Goal: Task Accomplishment & Management: Manage account settings

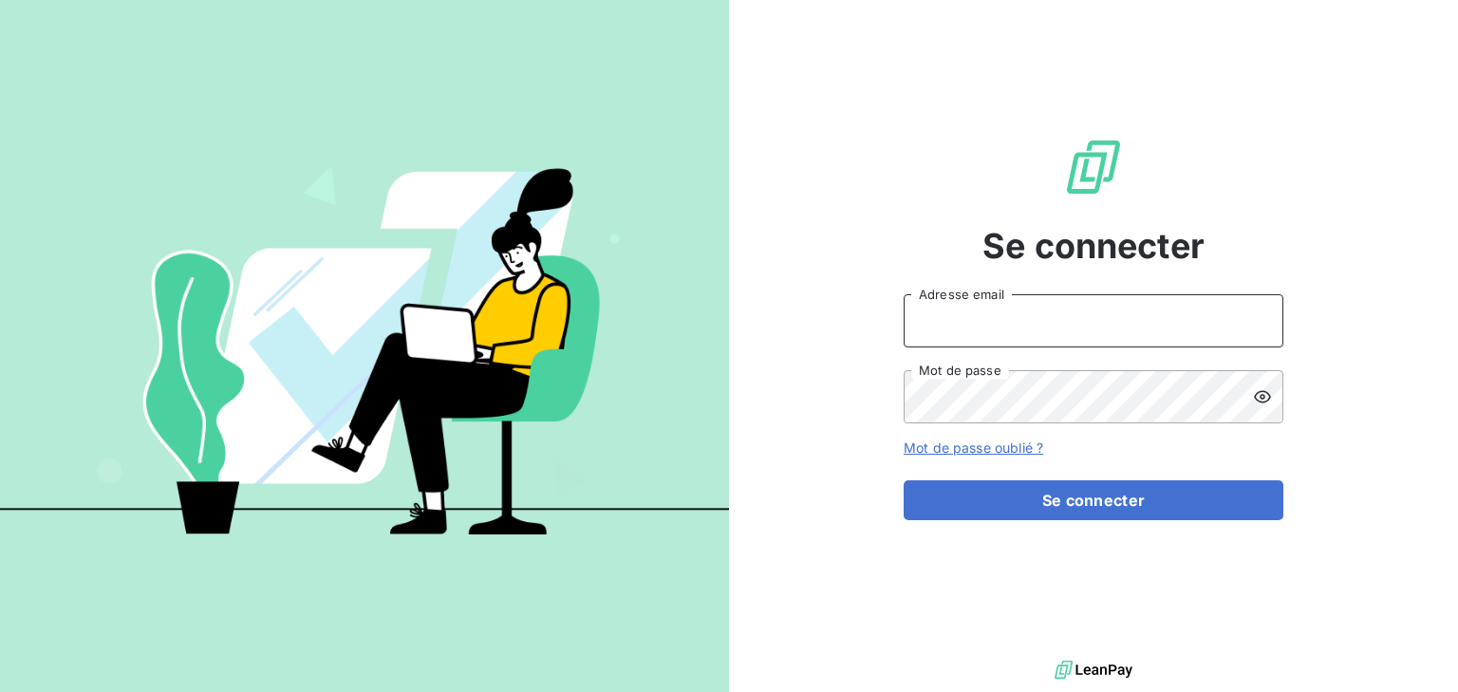
click at [952, 324] on input "Adresse email" at bounding box center [1094, 320] width 380 height 53
type input "[EMAIL_ADDRESS][DOMAIN_NAME]"
click at [904, 480] on button "Se connecter" at bounding box center [1094, 500] width 380 height 40
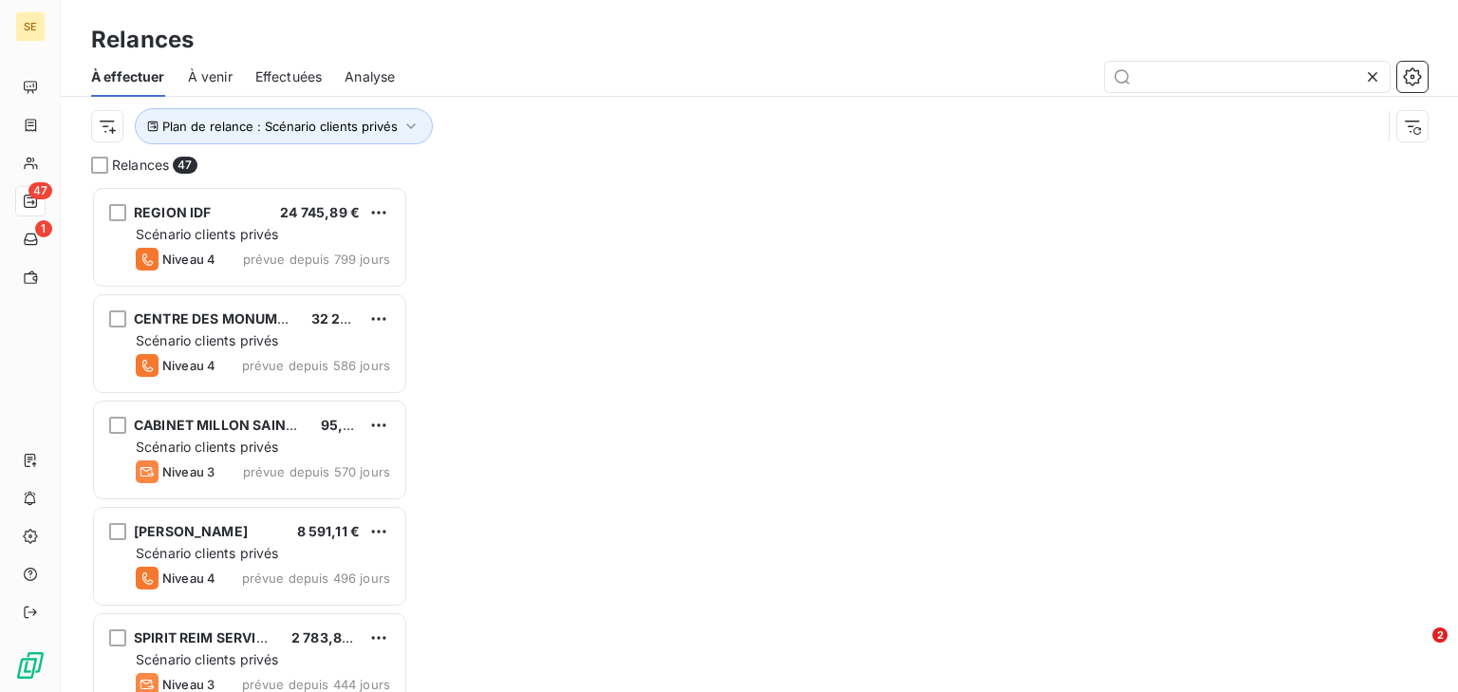
scroll to position [494, 305]
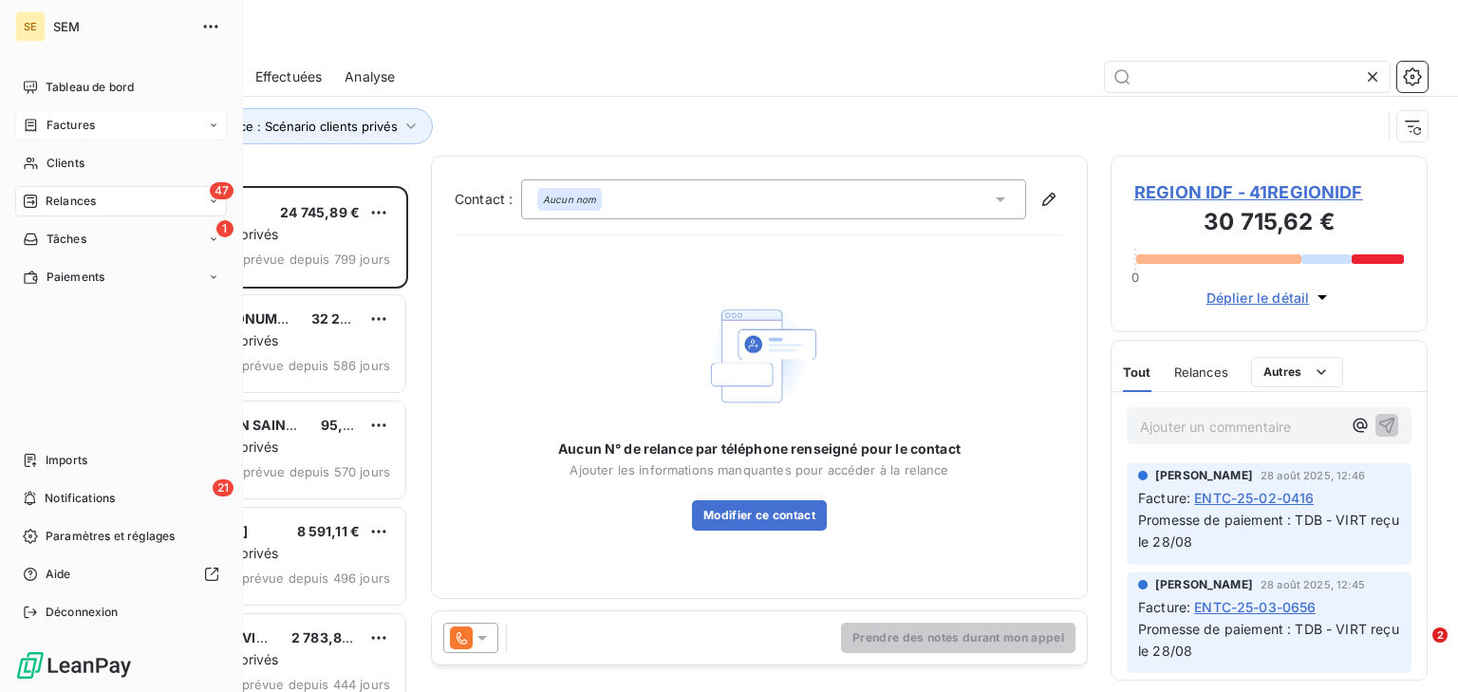
click at [49, 122] on span "Factures" at bounding box center [71, 125] width 48 height 17
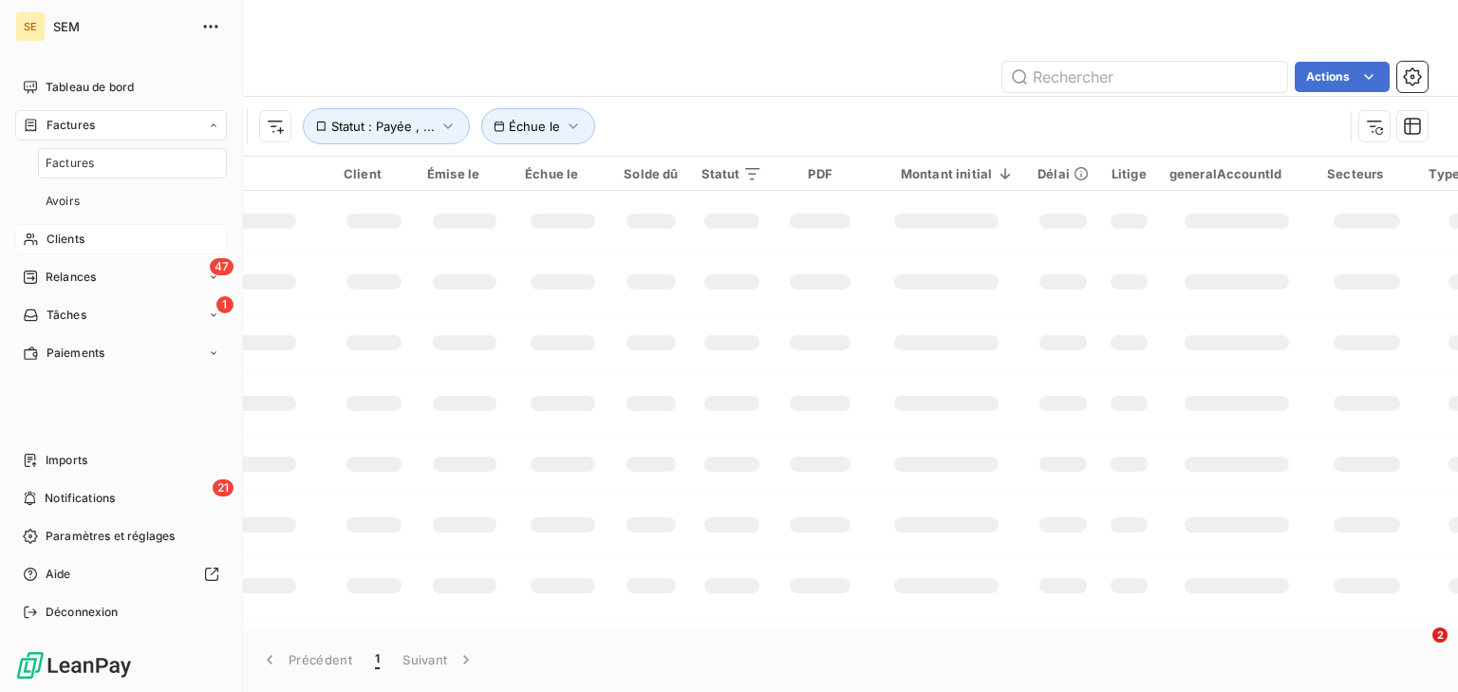
click at [68, 233] on span "Clients" at bounding box center [66, 239] width 38 height 17
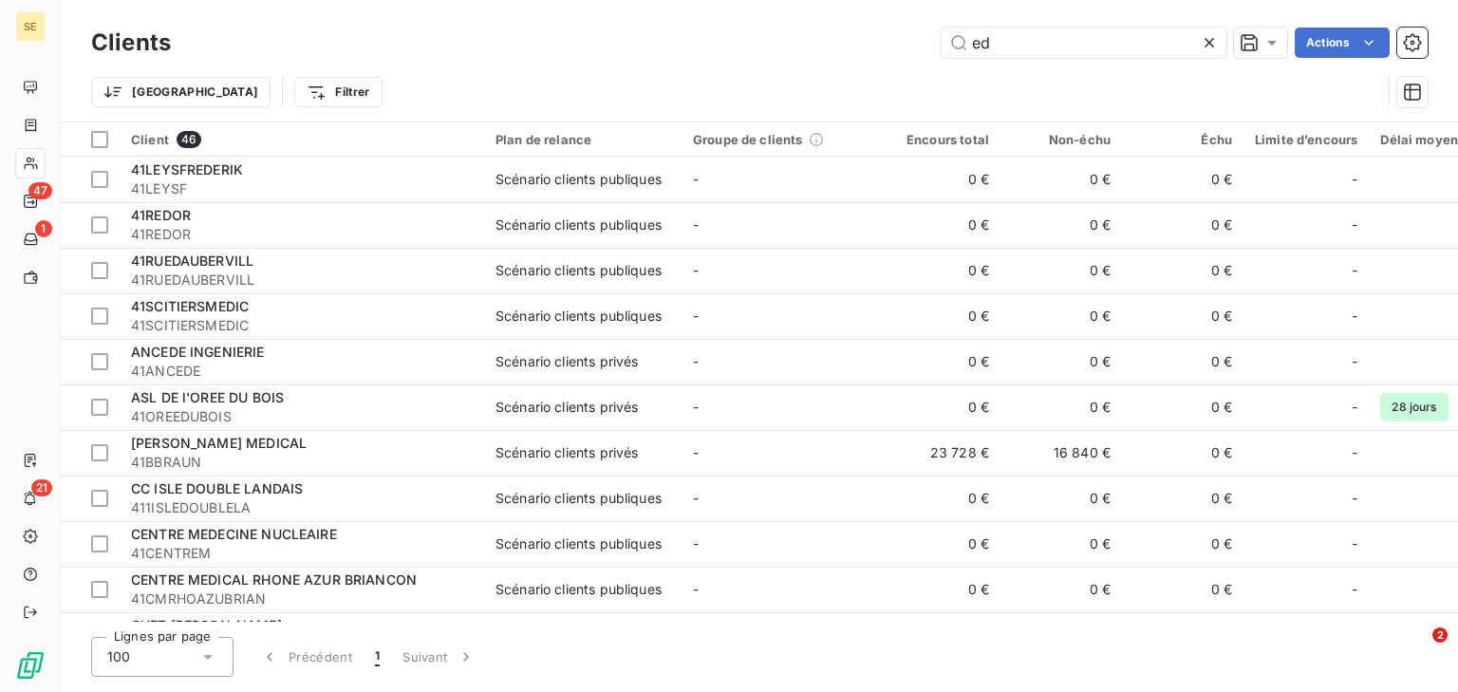
type input "e"
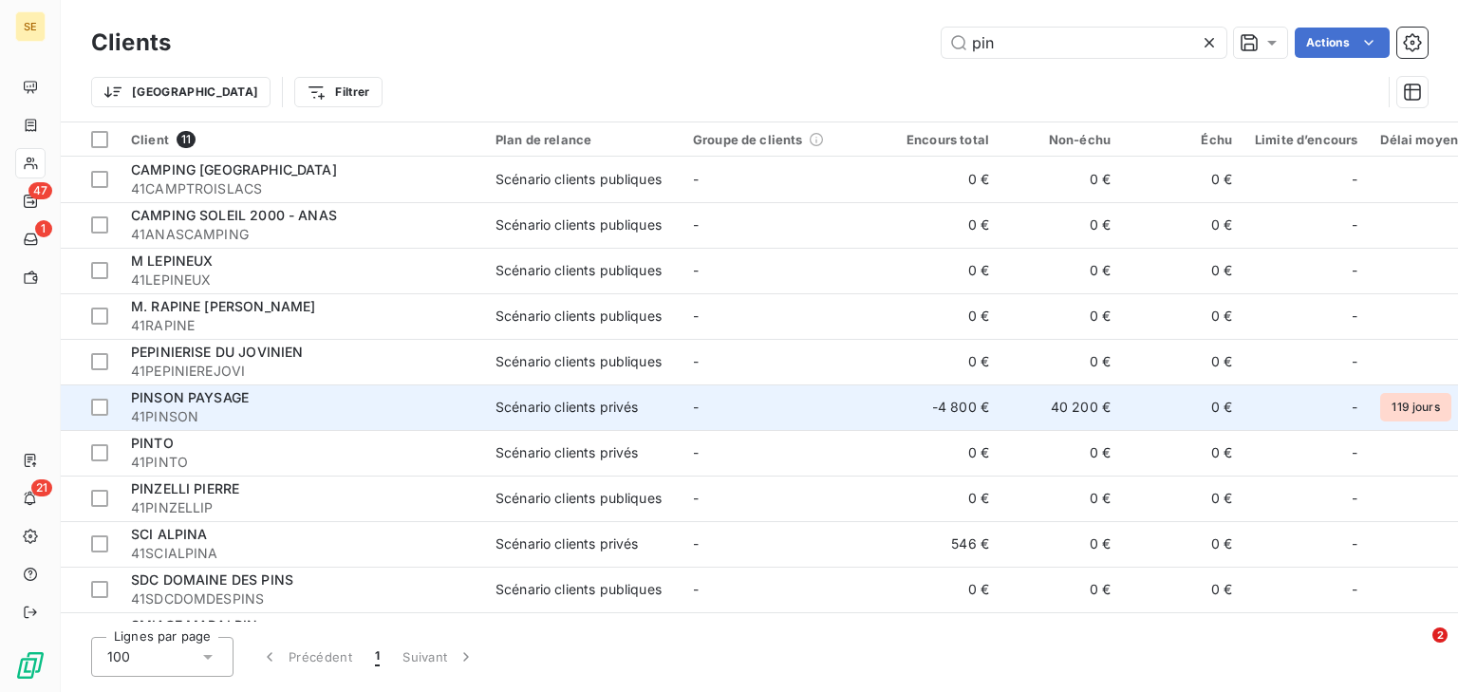
type input "pin"
click at [271, 407] on span "41PINSON" at bounding box center [302, 416] width 342 height 19
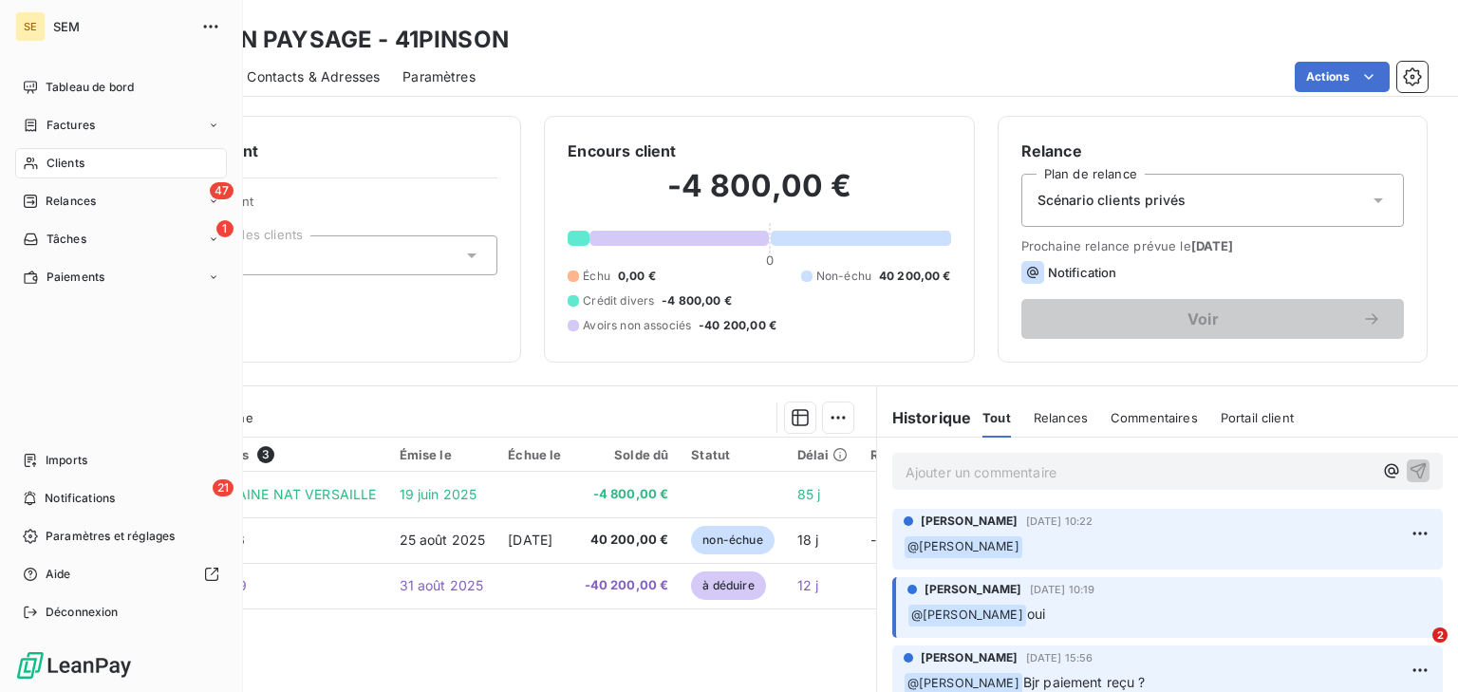
click at [76, 157] on span "Clients" at bounding box center [66, 163] width 38 height 17
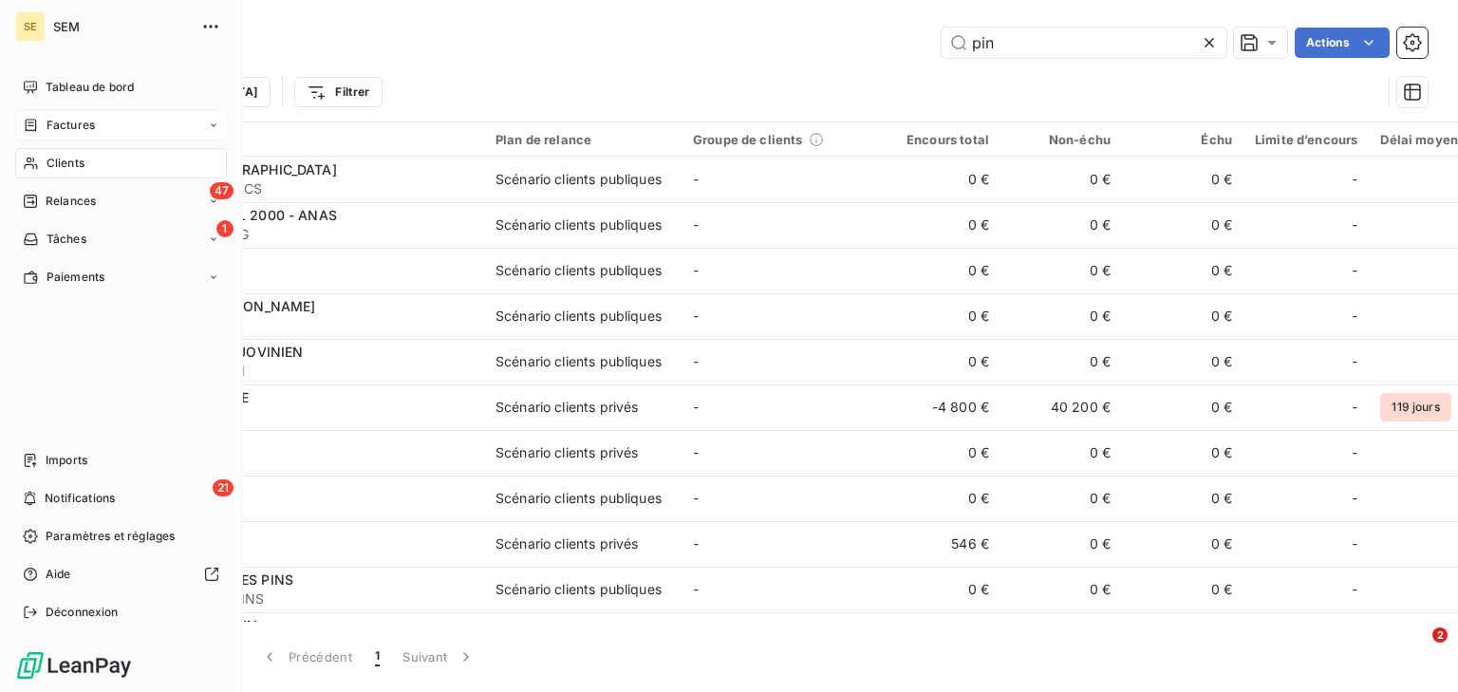
click at [93, 132] on span "Factures" at bounding box center [71, 125] width 48 height 17
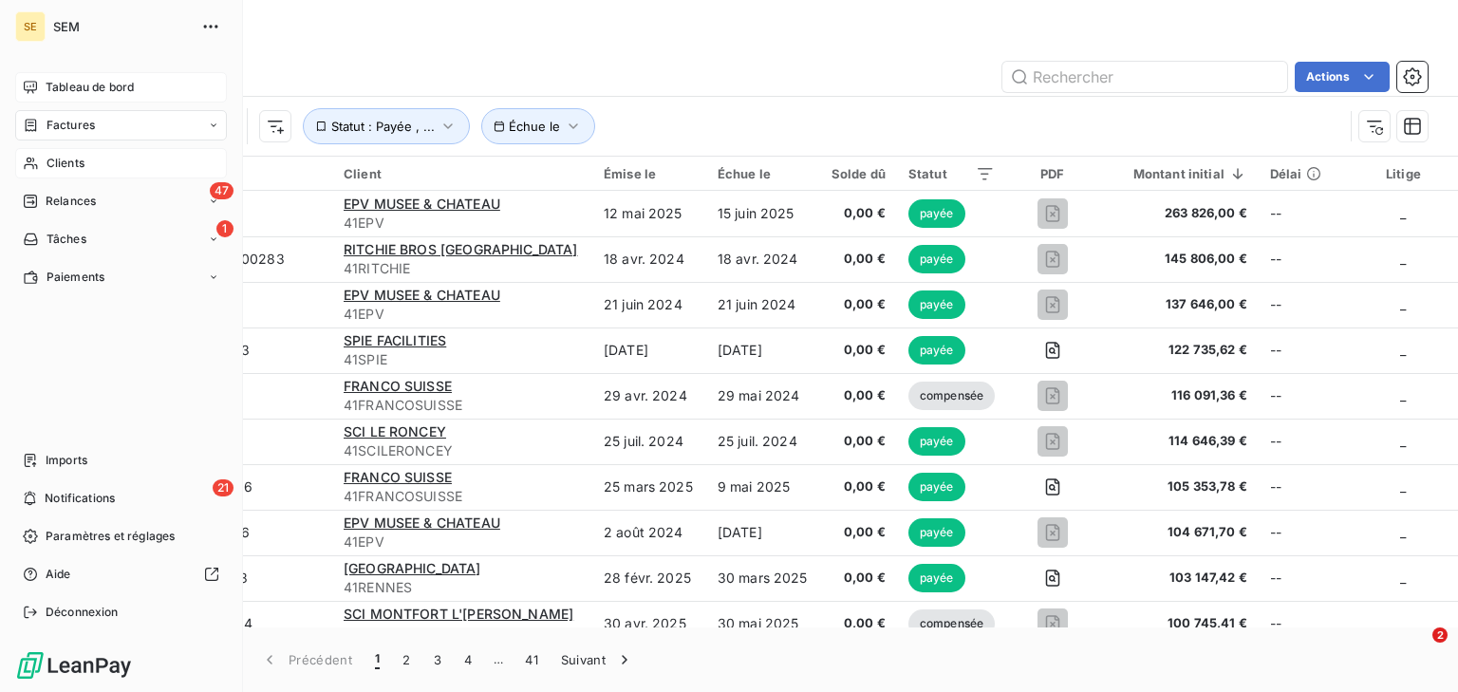
click at [39, 94] on div "Tableau de bord" at bounding box center [121, 87] width 212 height 30
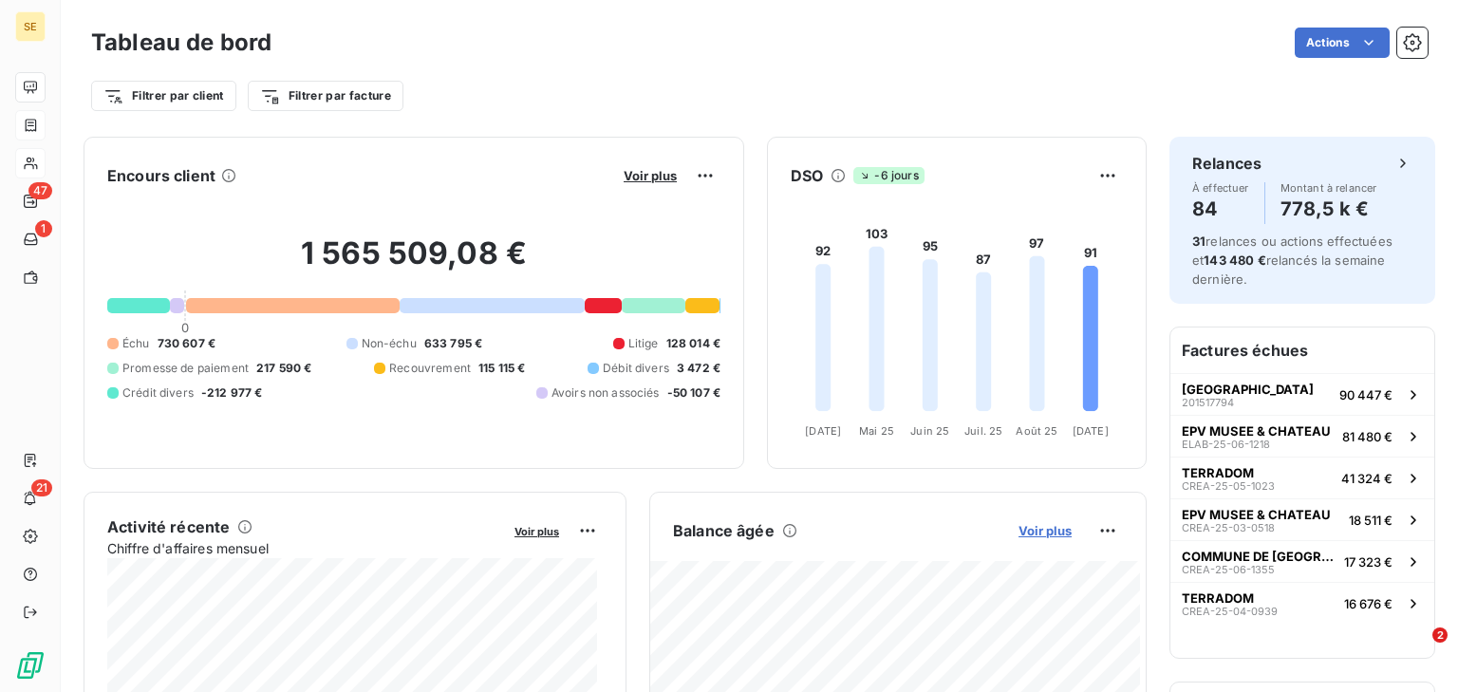
click at [1044, 531] on span "Voir plus" at bounding box center [1044, 530] width 53 height 15
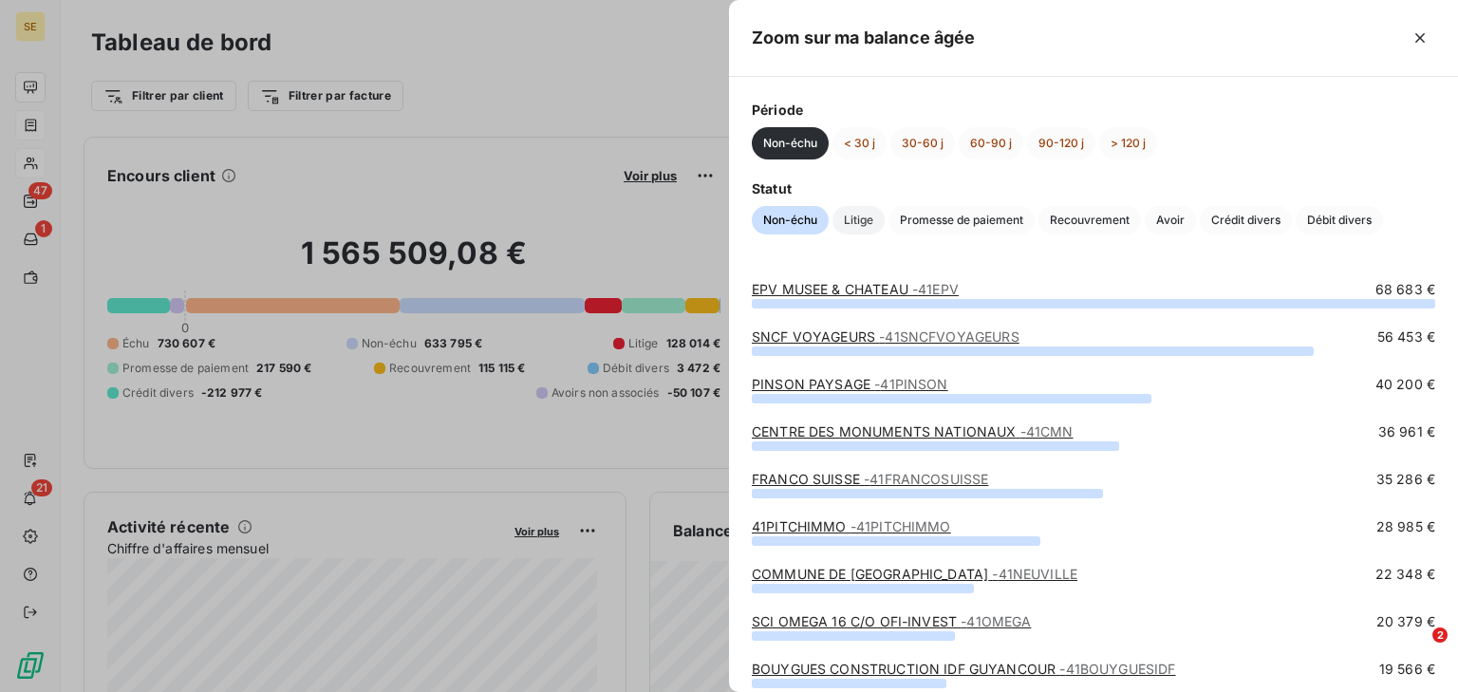
click at [868, 219] on span "Litige" at bounding box center [858, 220] width 52 height 28
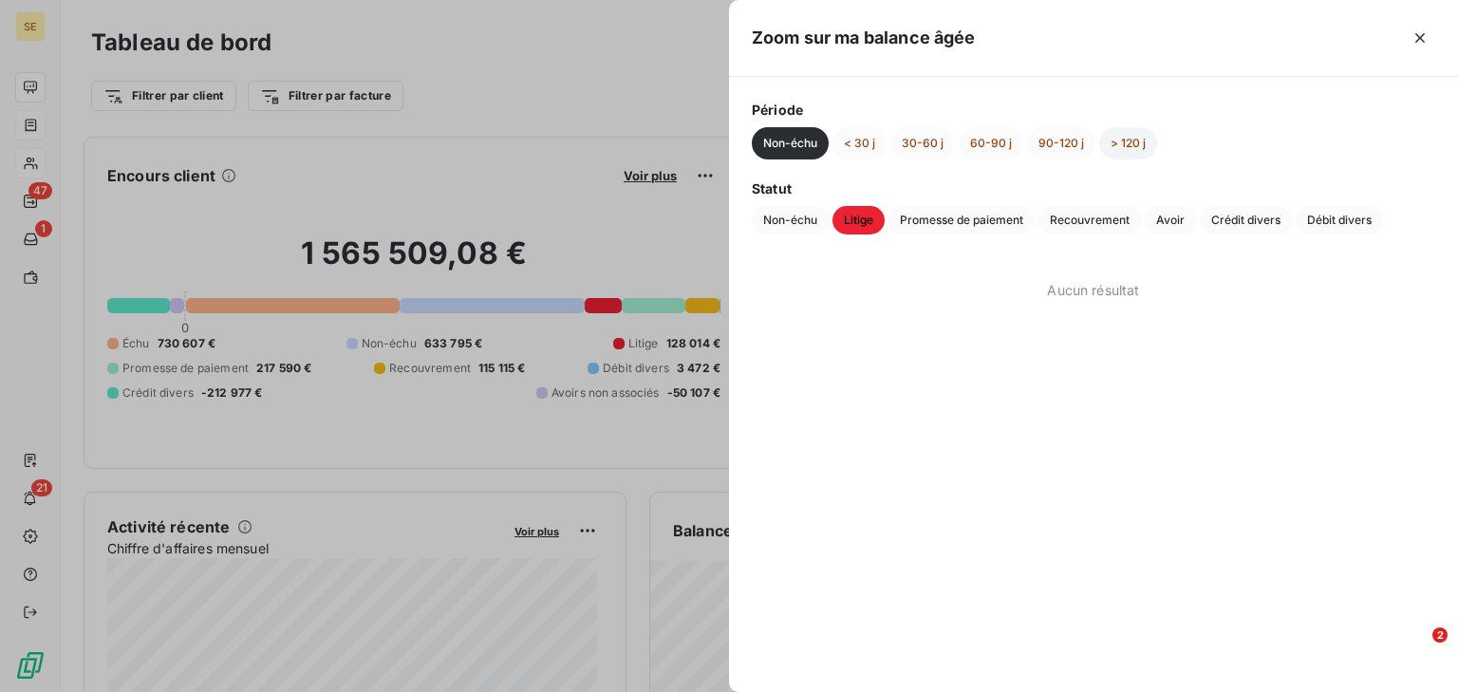
click at [1123, 143] on button "> 120 j" at bounding box center [1128, 143] width 58 height 32
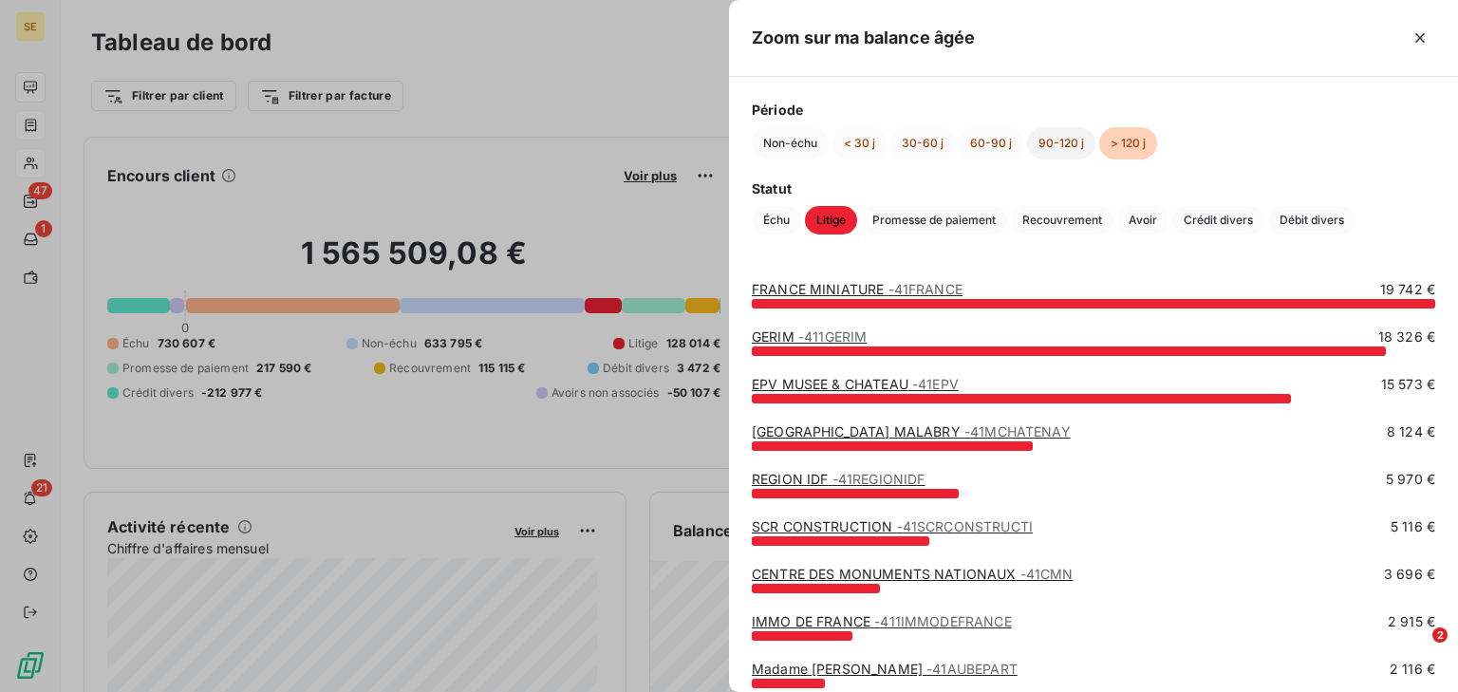
click at [1055, 146] on button "90-120 j" at bounding box center [1061, 143] width 68 height 32
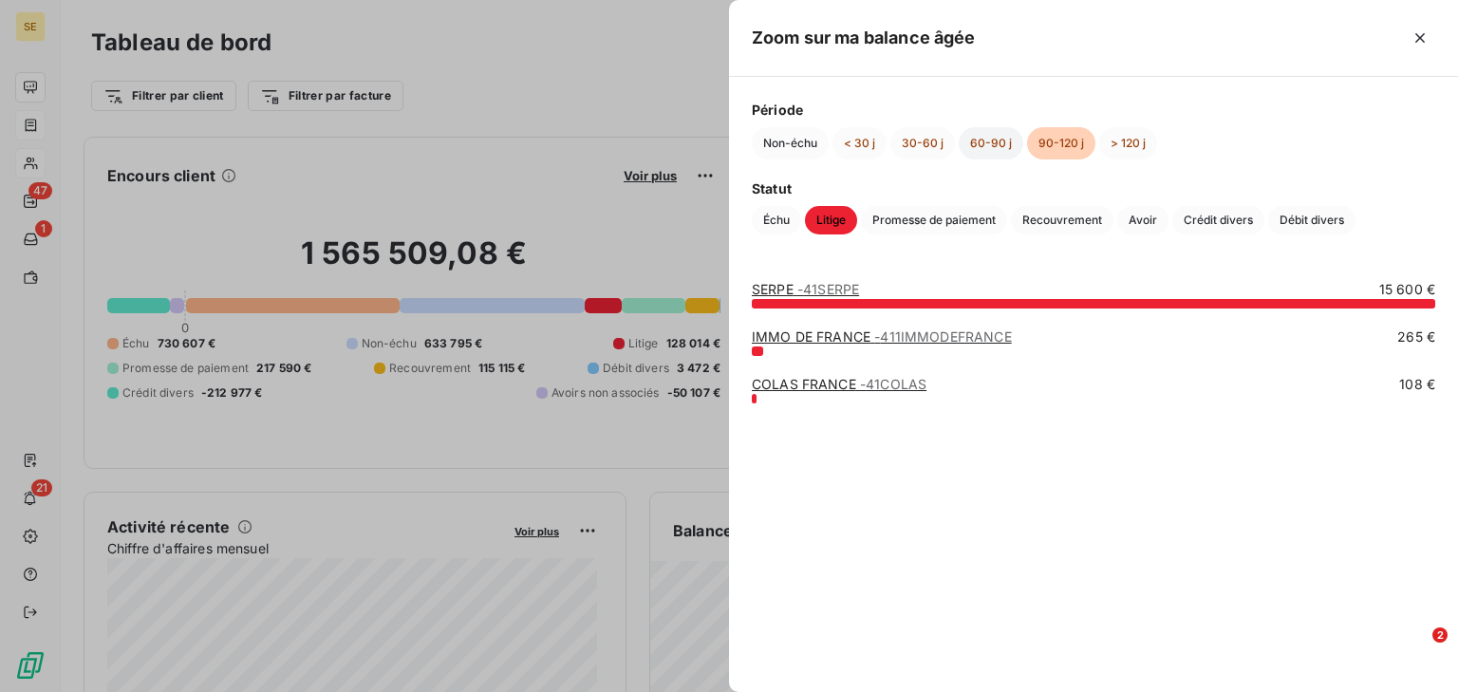
click at [976, 140] on button "60-90 j" at bounding box center [991, 143] width 65 height 32
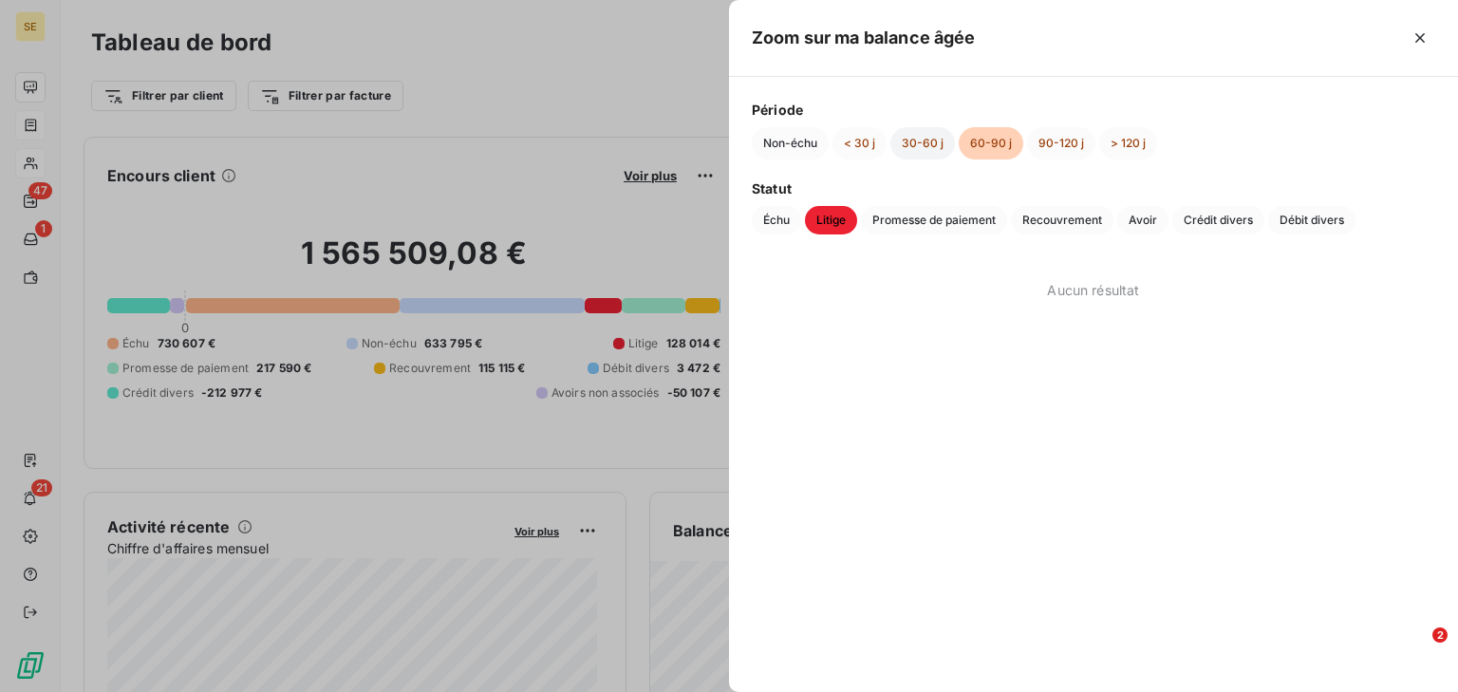
click at [927, 144] on button "30-60 j" at bounding box center [922, 143] width 65 height 32
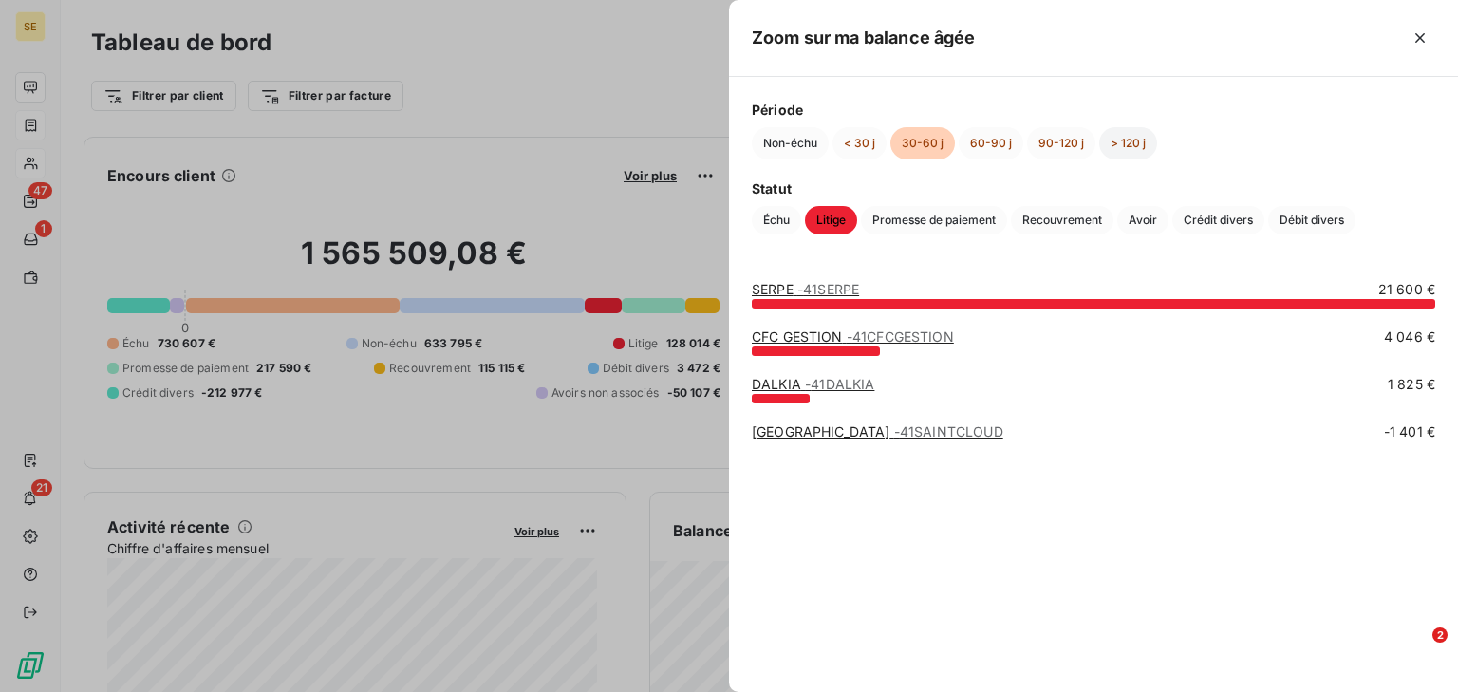
click at [1127, 130] on button "> 120 j" at bounding box center [1128, 143] width 58 height 32
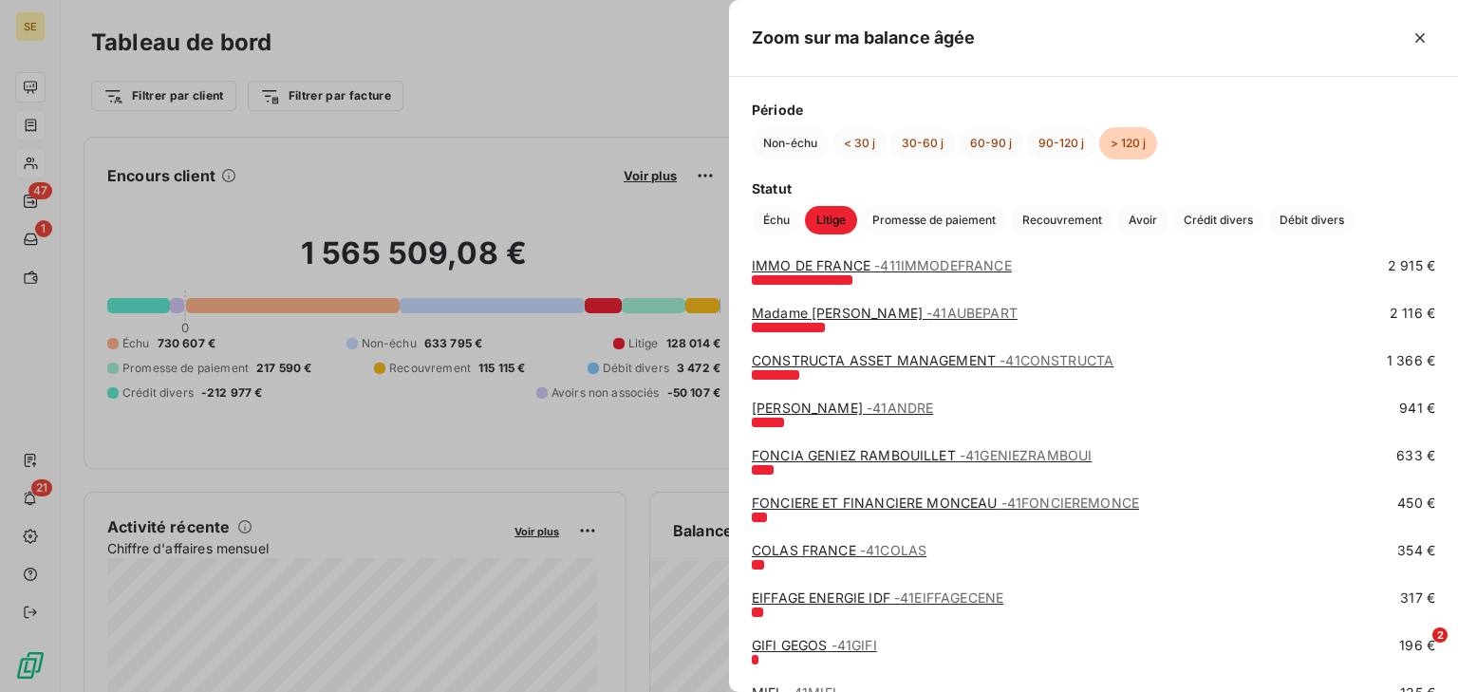
scroll to position [440, 0]
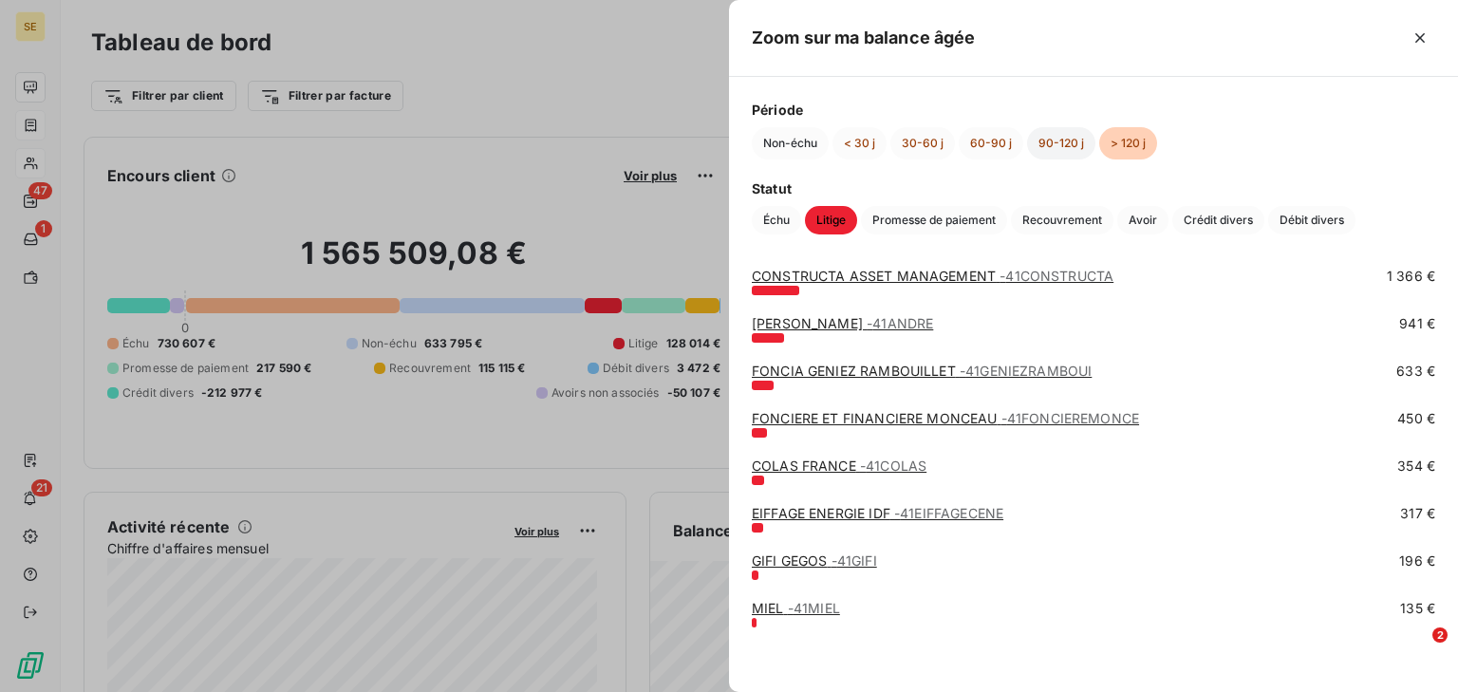
click at [1058, 138] on button "90-120 j" at bounding box center [1061, 143] width 68 height 32
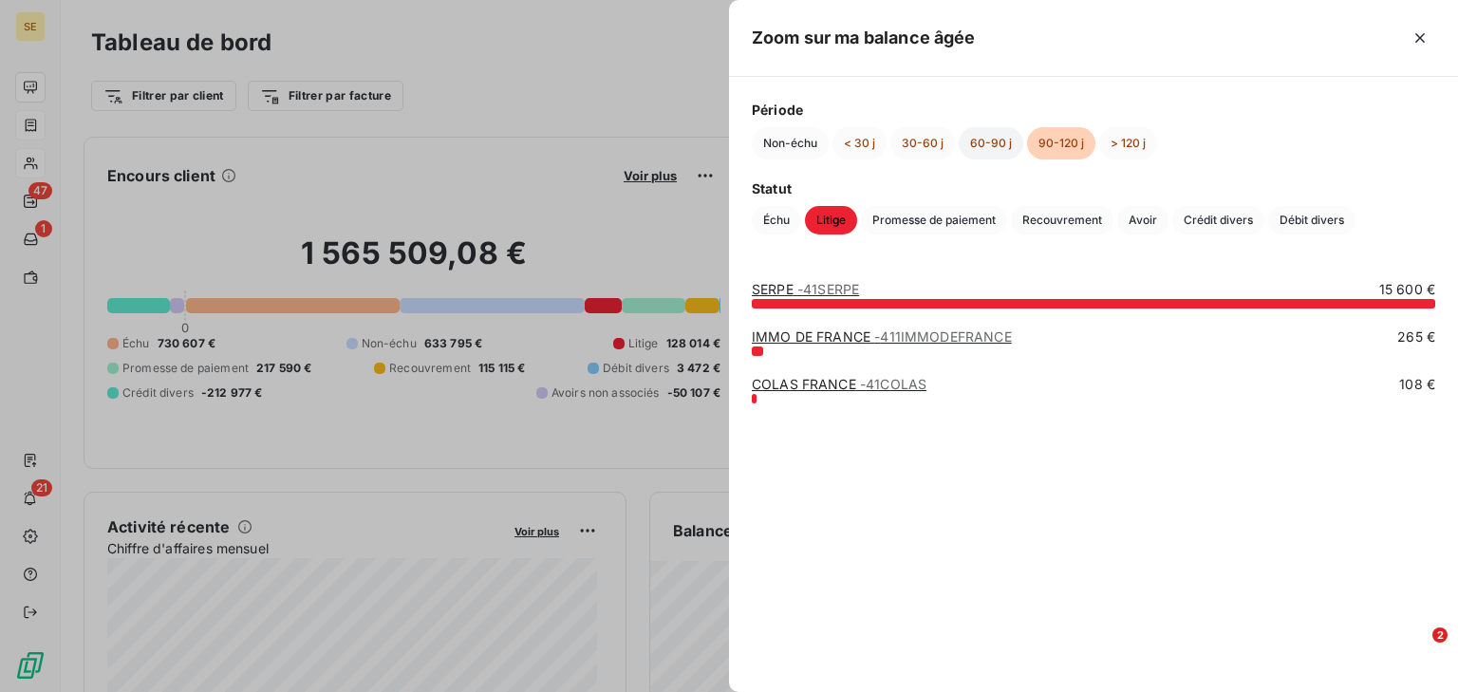
click at [976, 147] on button "60-90 j" at bounding box center [991, 143] width 65 height 32
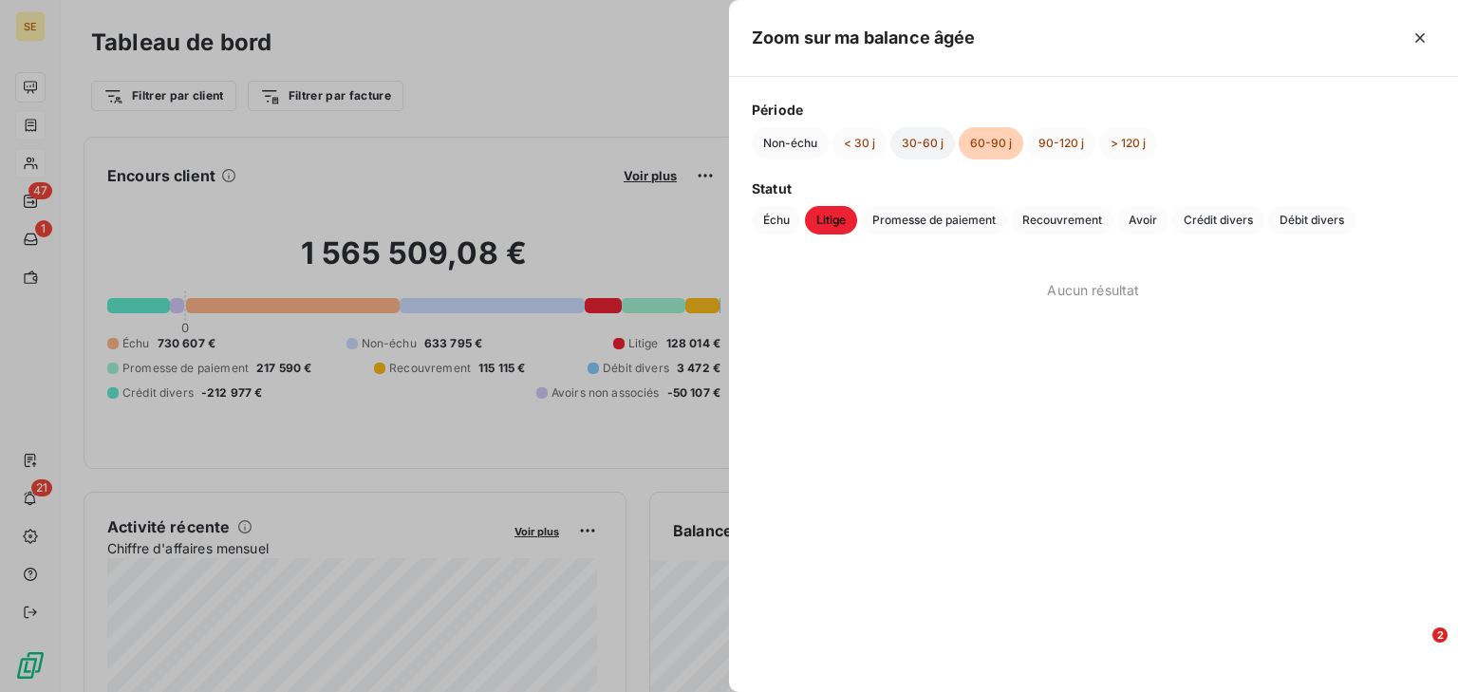
click at [930, 140] on button "30-60 j" at bounding box center [922, 143] width 65 height 32
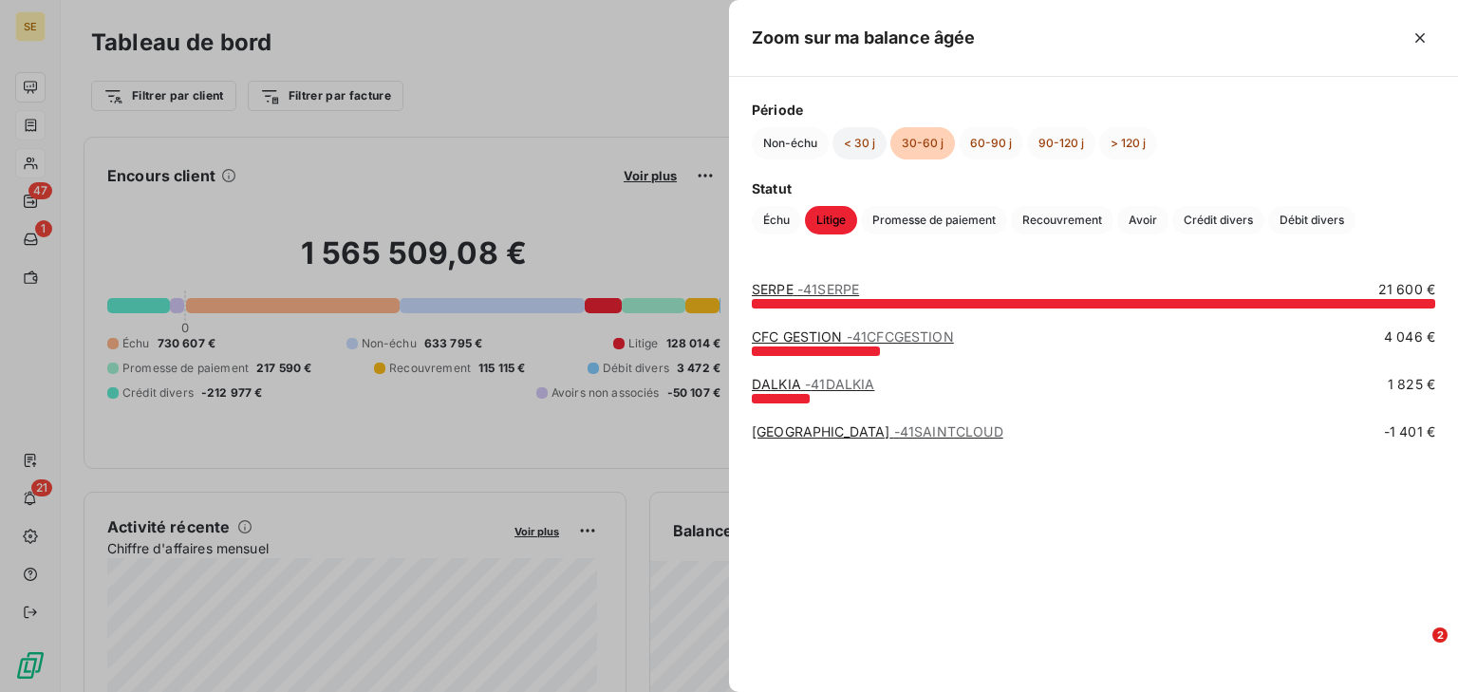
click at [869, 143] on button "< 30 j" at bounding box center [859, 143] width 54 height 32
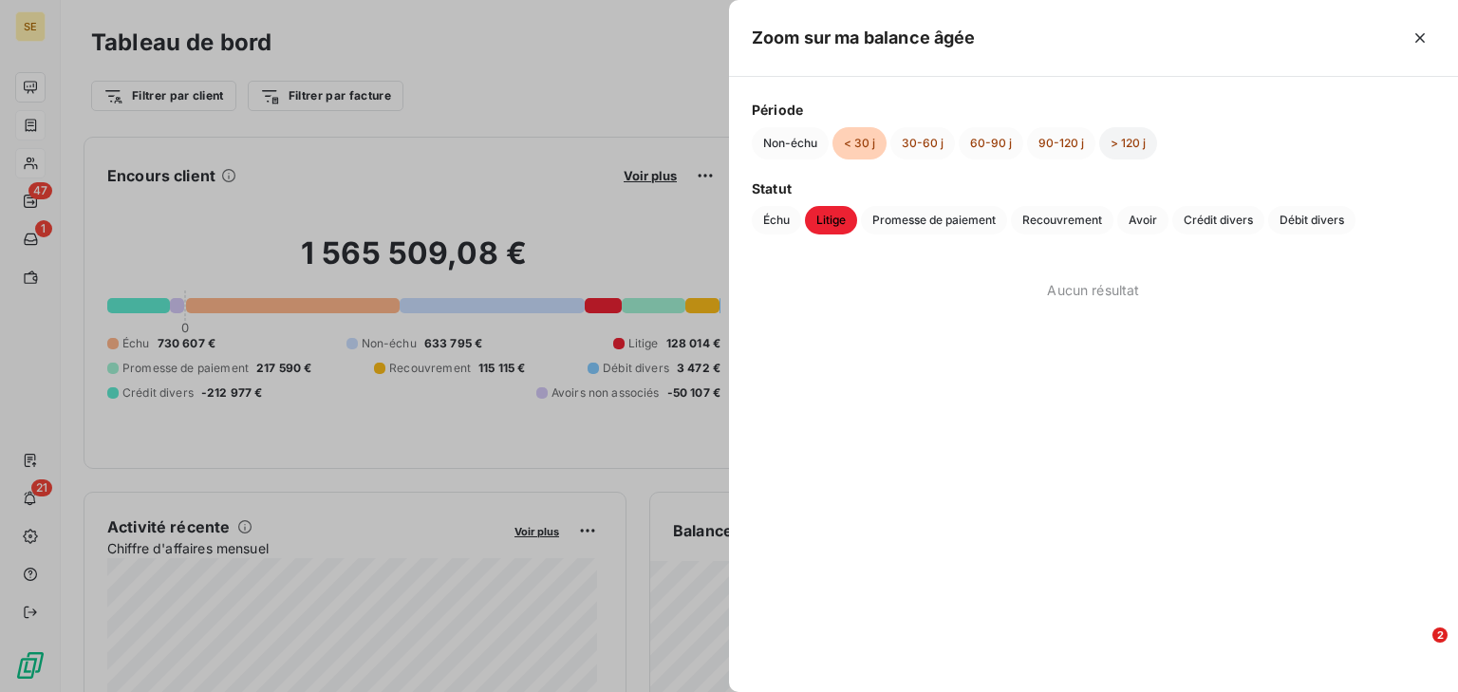
click at [1126, 140] on button "> 120 j" at bounding box center [1128, 143] width 58 height 32
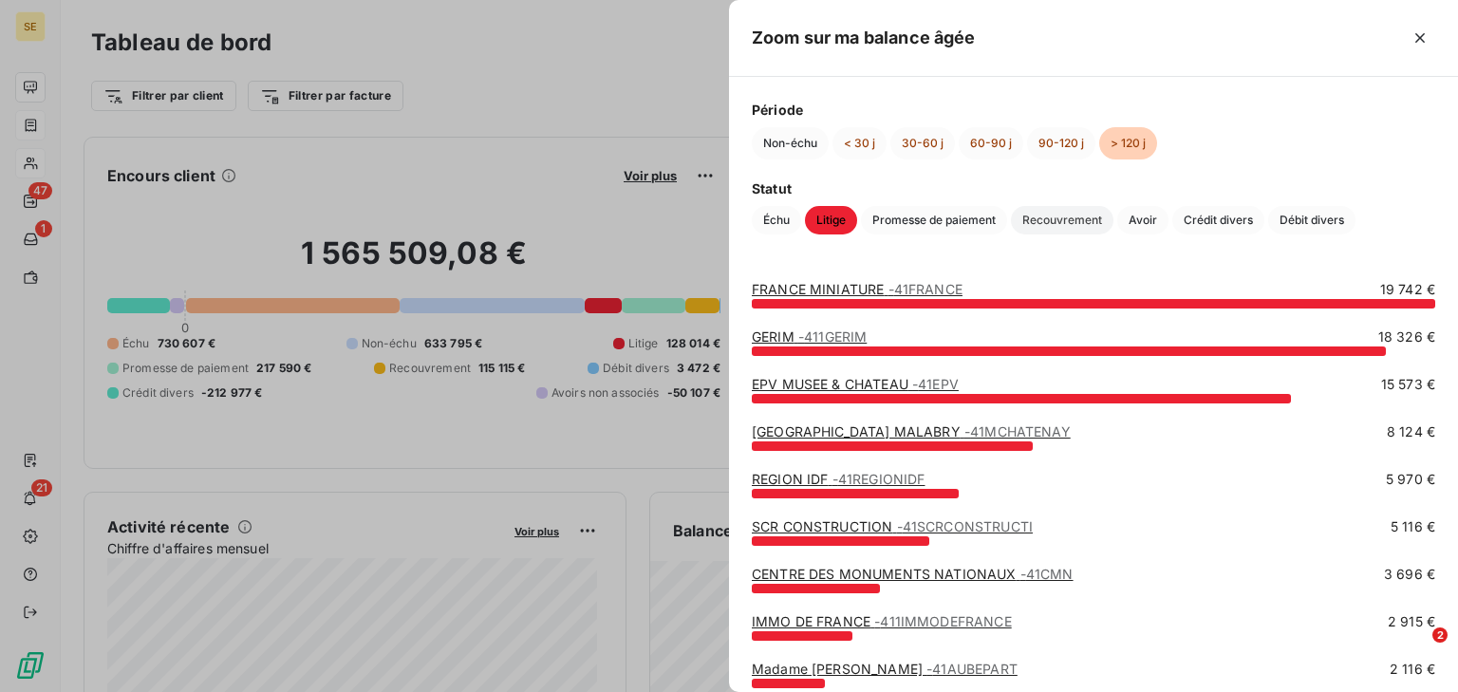
click at [1079, 210] on span "Recouvrement" at bounding box center [1062, 220] width 103 height 28
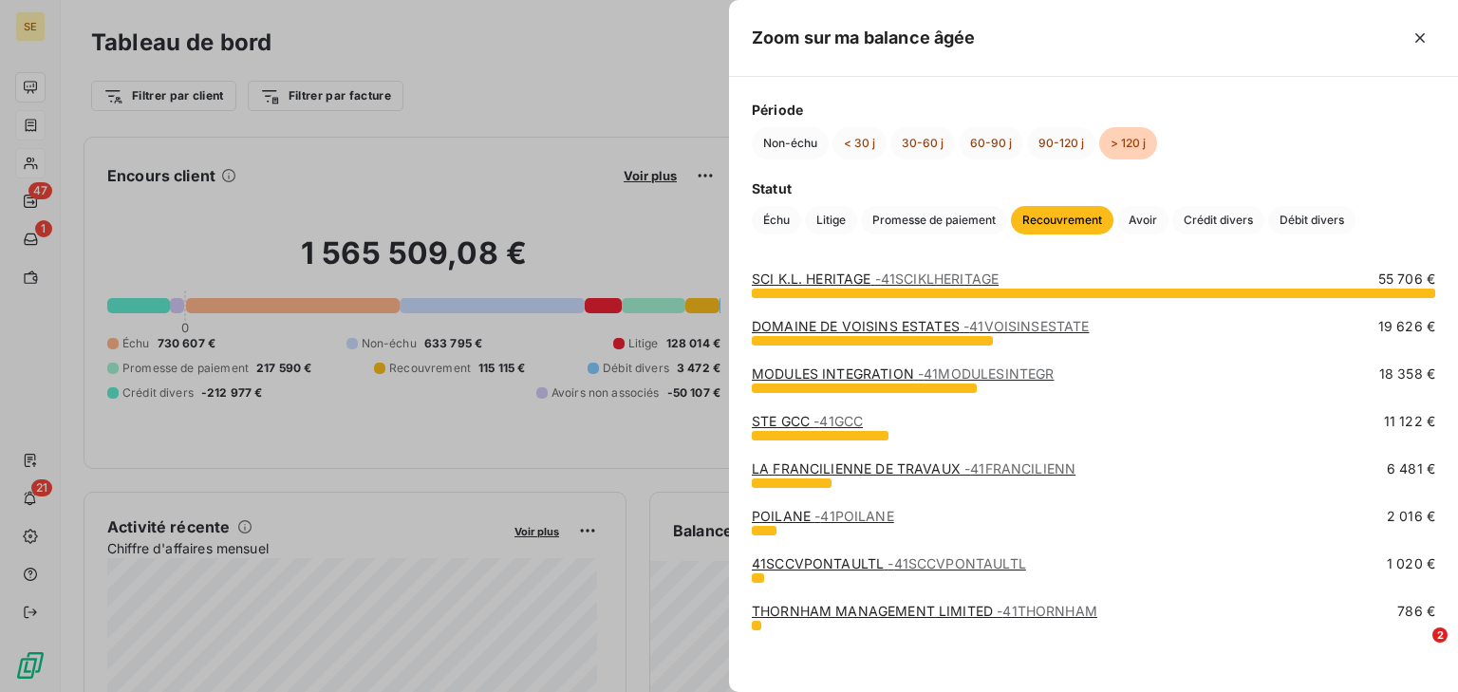
scroll to position [12, 0]
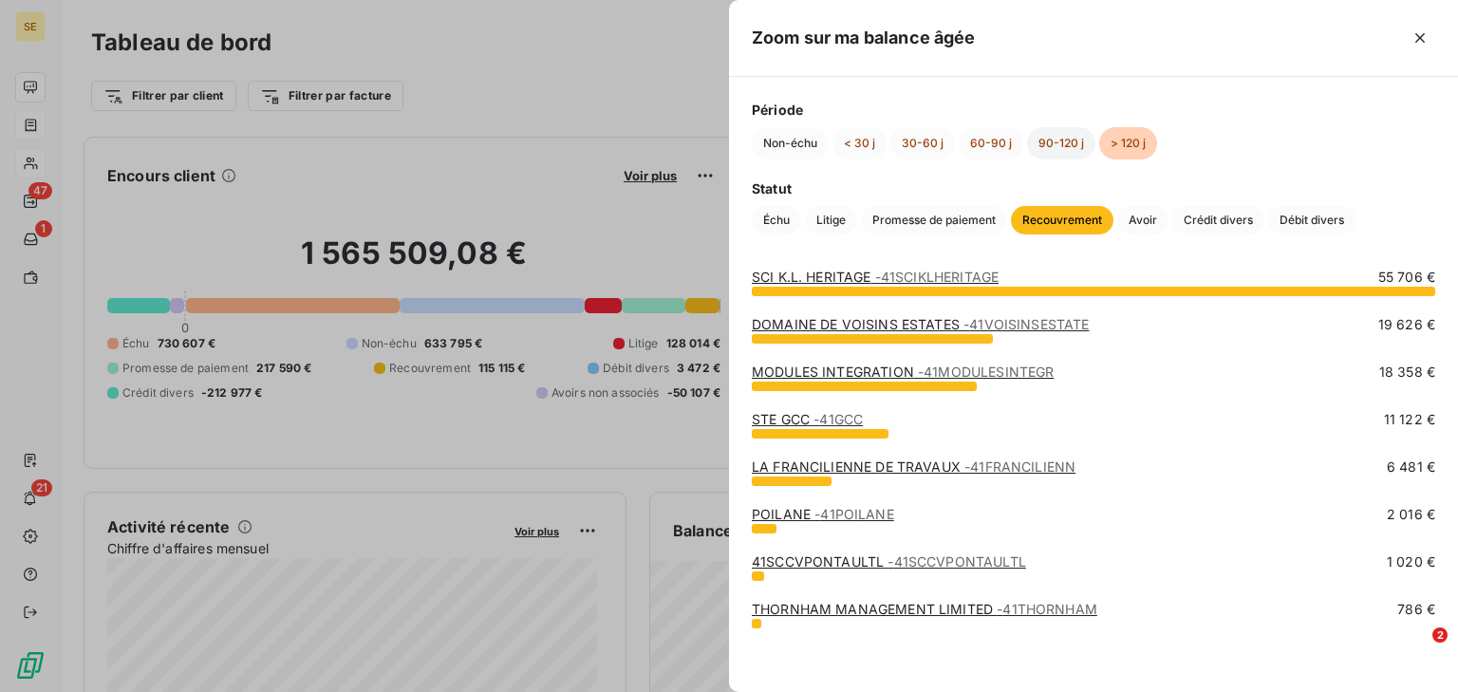
click at [1058, 144] on button "90-120 j" at bounding box center [1061, 143] width 68 height 32
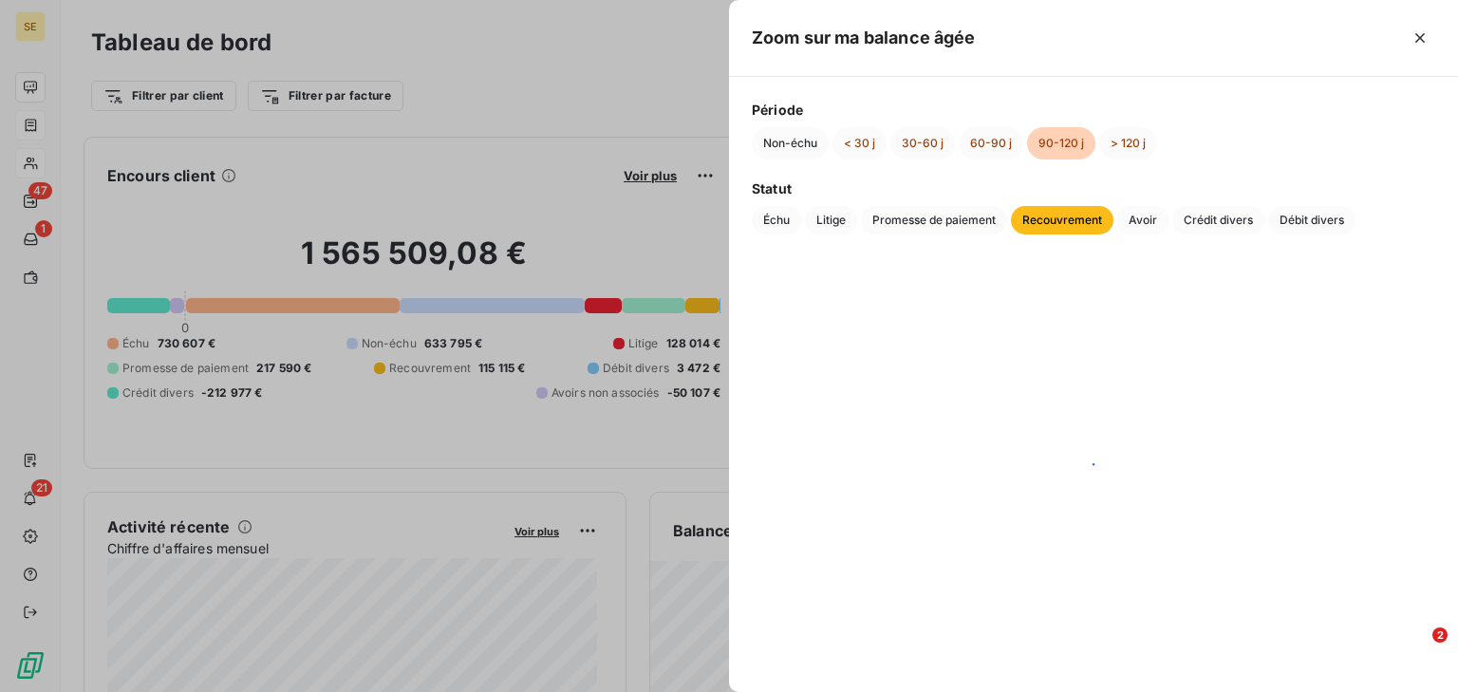
scroll to position [0, 0]
click at [1004, 137] on button "60-90 j" at bounding box center [991, 143] width 65 height 32
click at [831, 231] on span "Litige" at bounding box center [831, 220] width 52 height 28
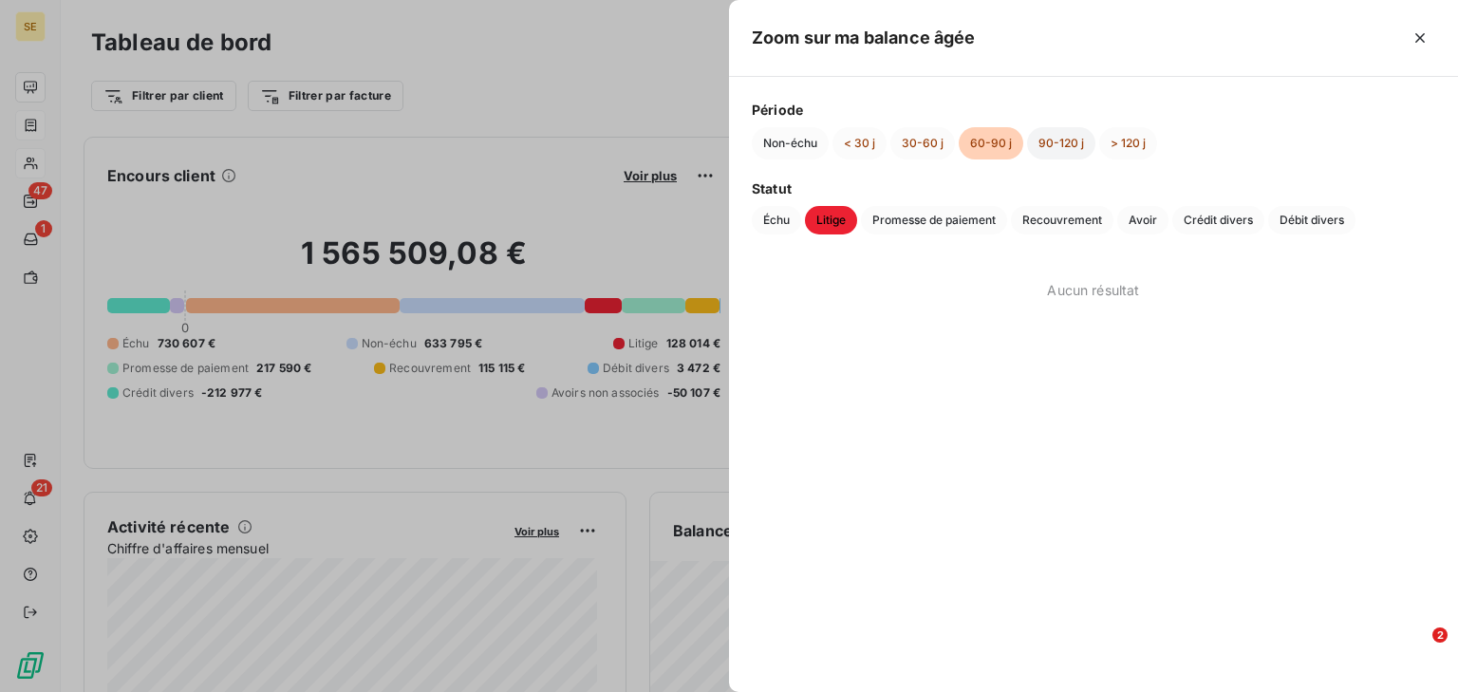
click at [1071, 129] on button "90-120 j" at bounding box center [1061, 143] width 68 height 32
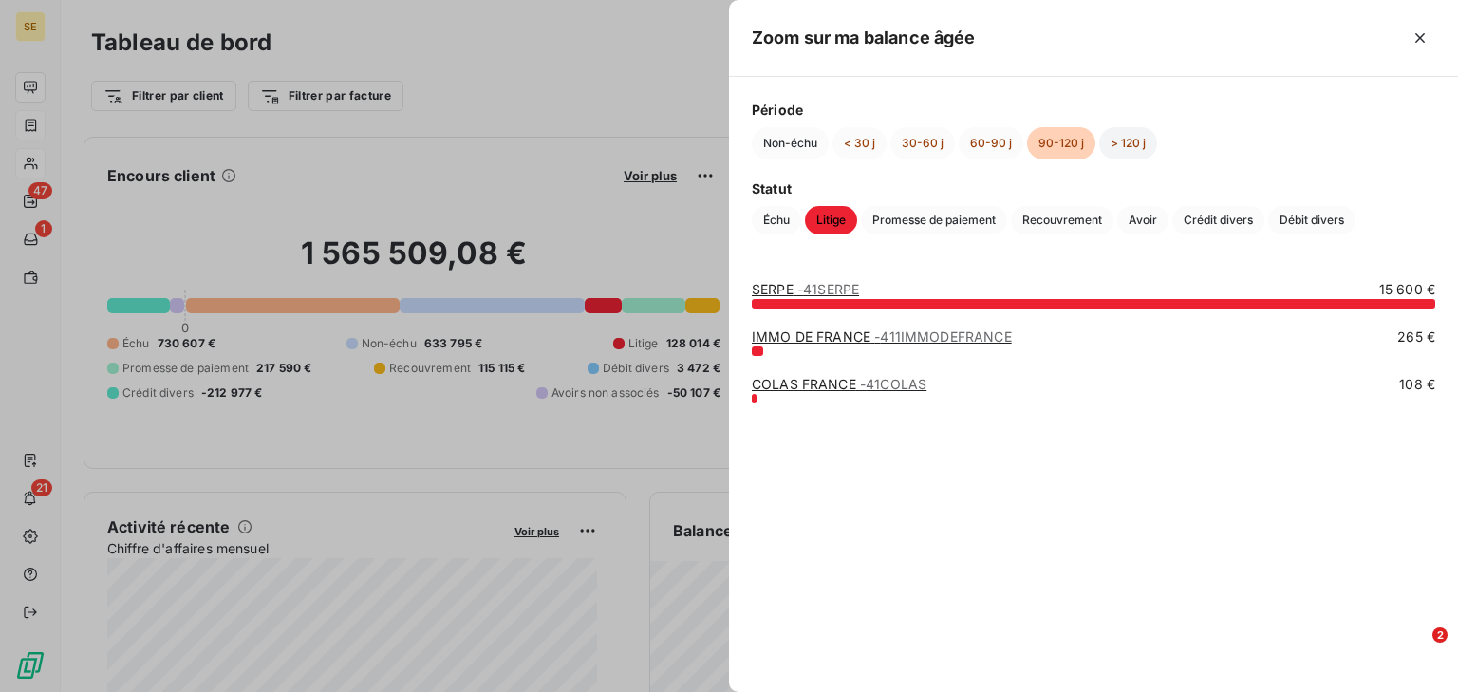
click at [1132, 149] on button "> 120 j" at bounding box center [1128, 143] width 58 height 32
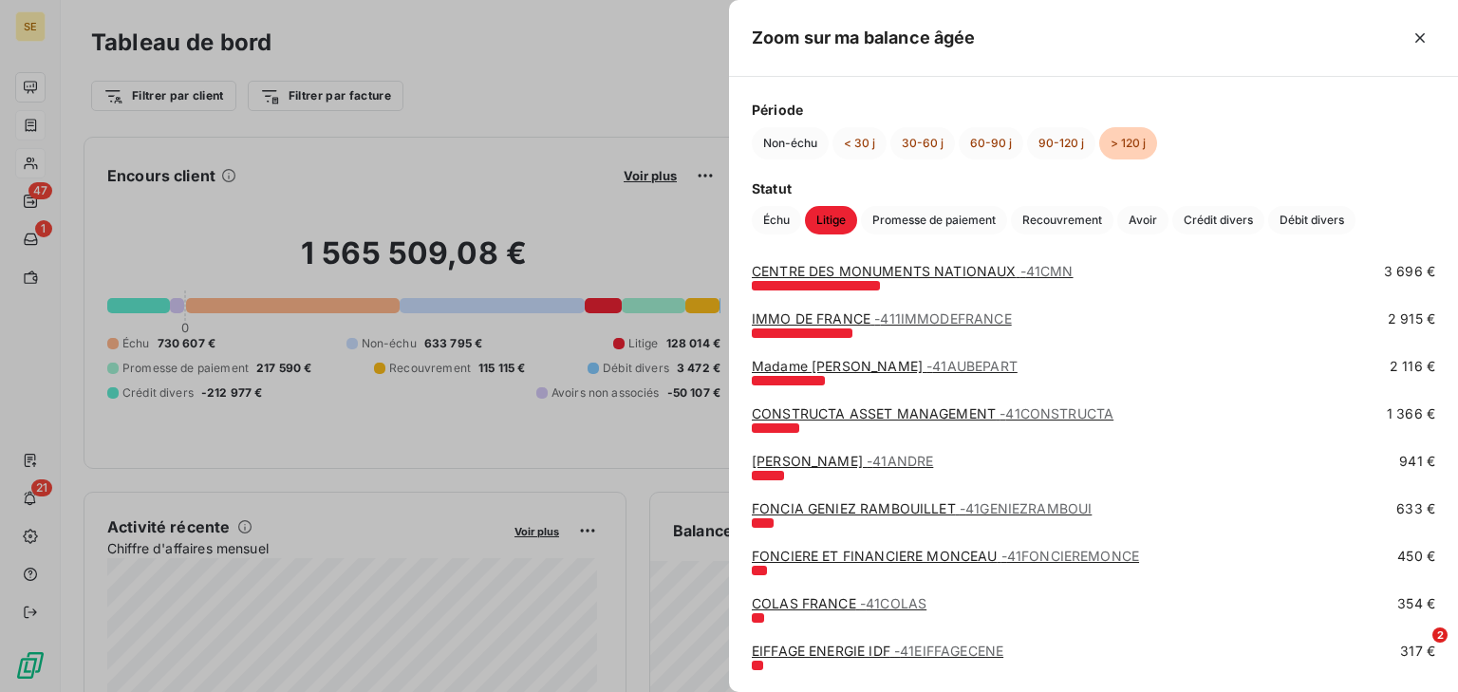
scroll to position [304, 0]
click at [1422, 35] on icon "button" at bounding box center [1419, 37] width 9 height 9
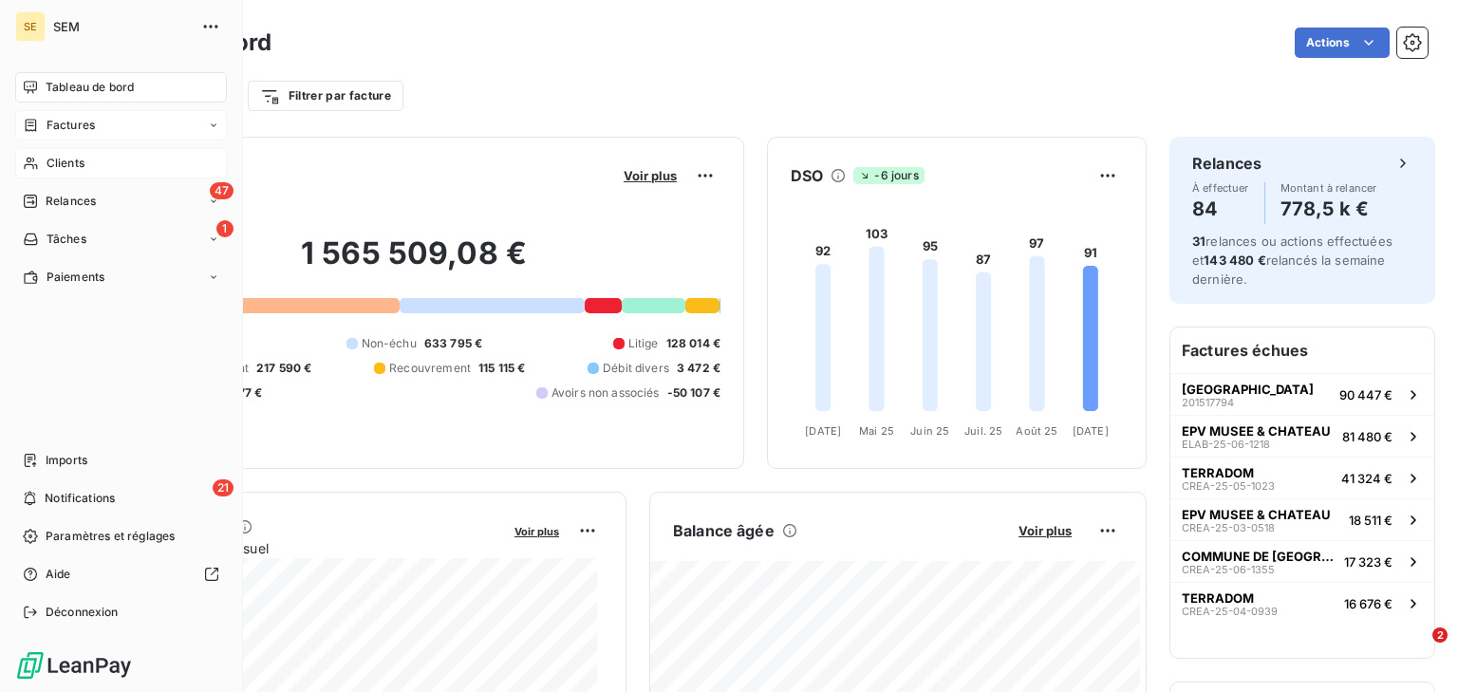
click at [95, 121] on div "Factures" at bounding box center [121, 125] width 212 height 30
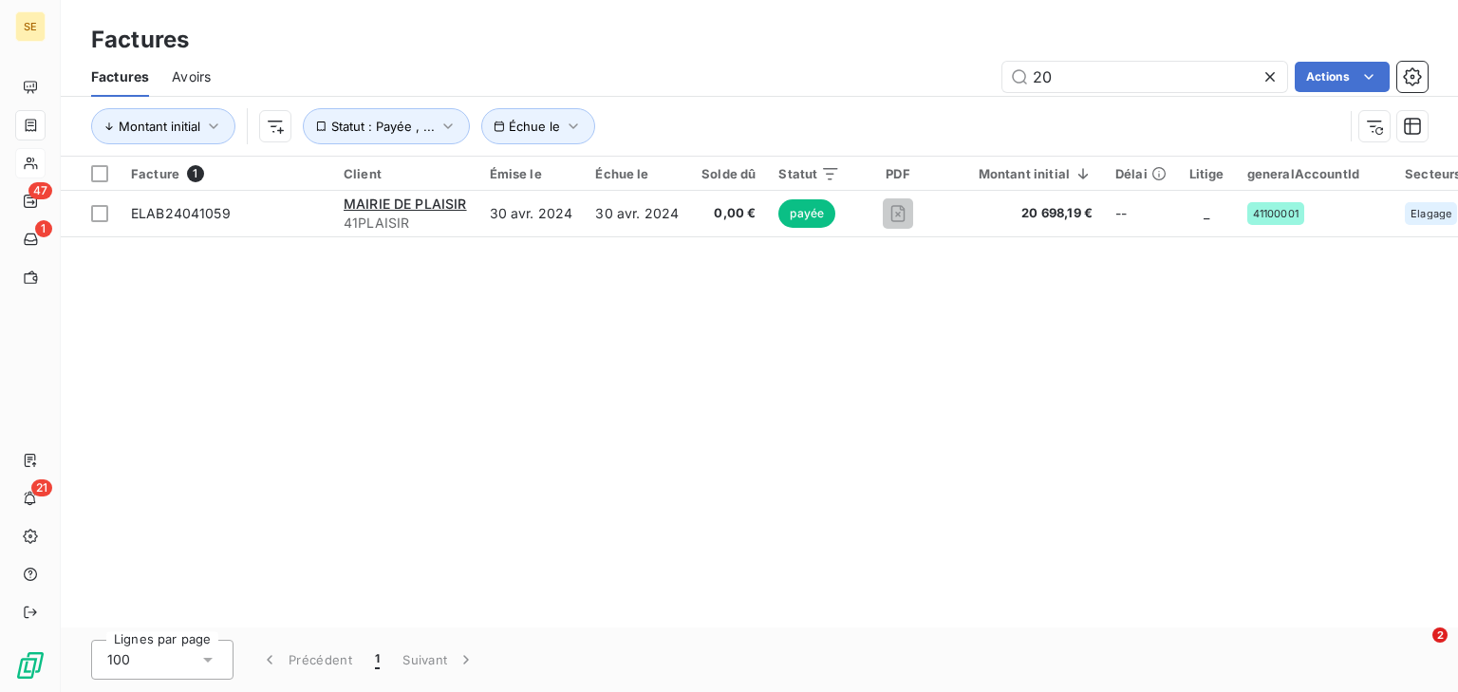
type input "2"
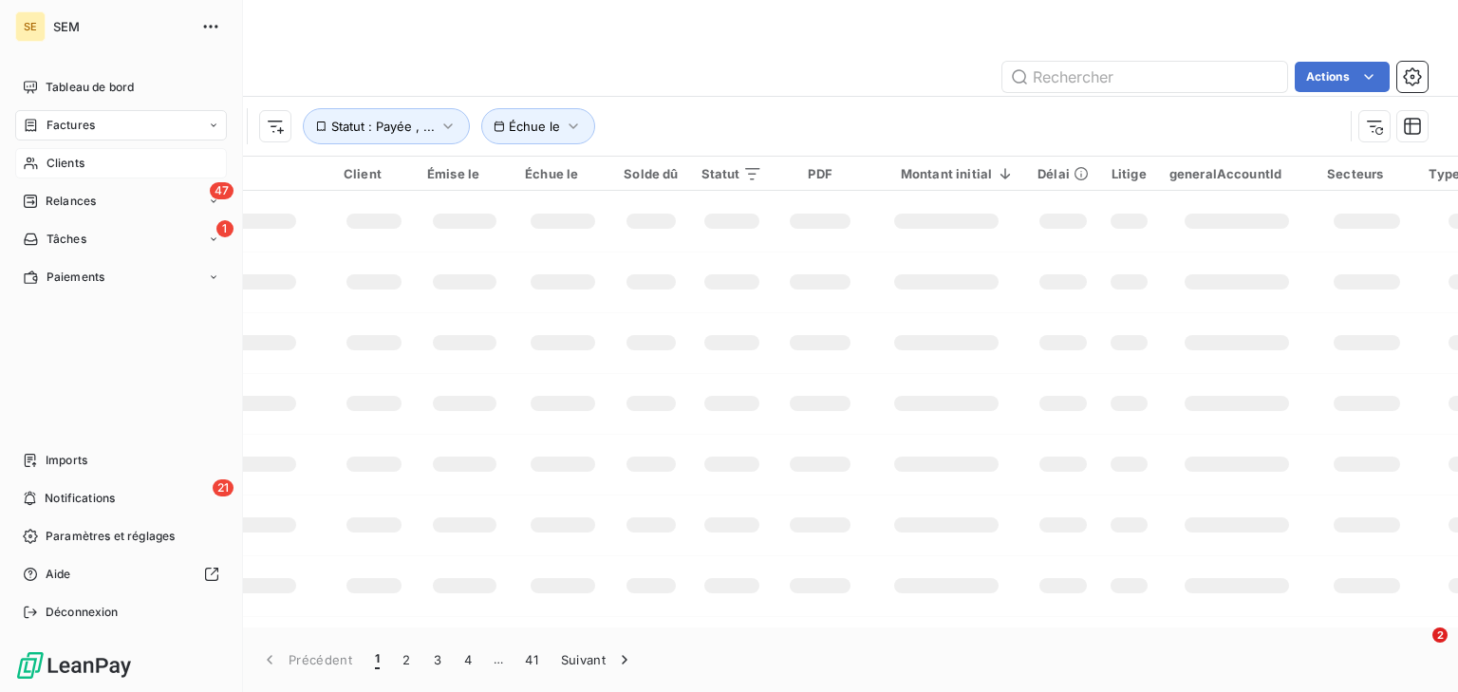
click at [73, 133] on span "Factures" at bounding box center [71, 125] width 48 height 17
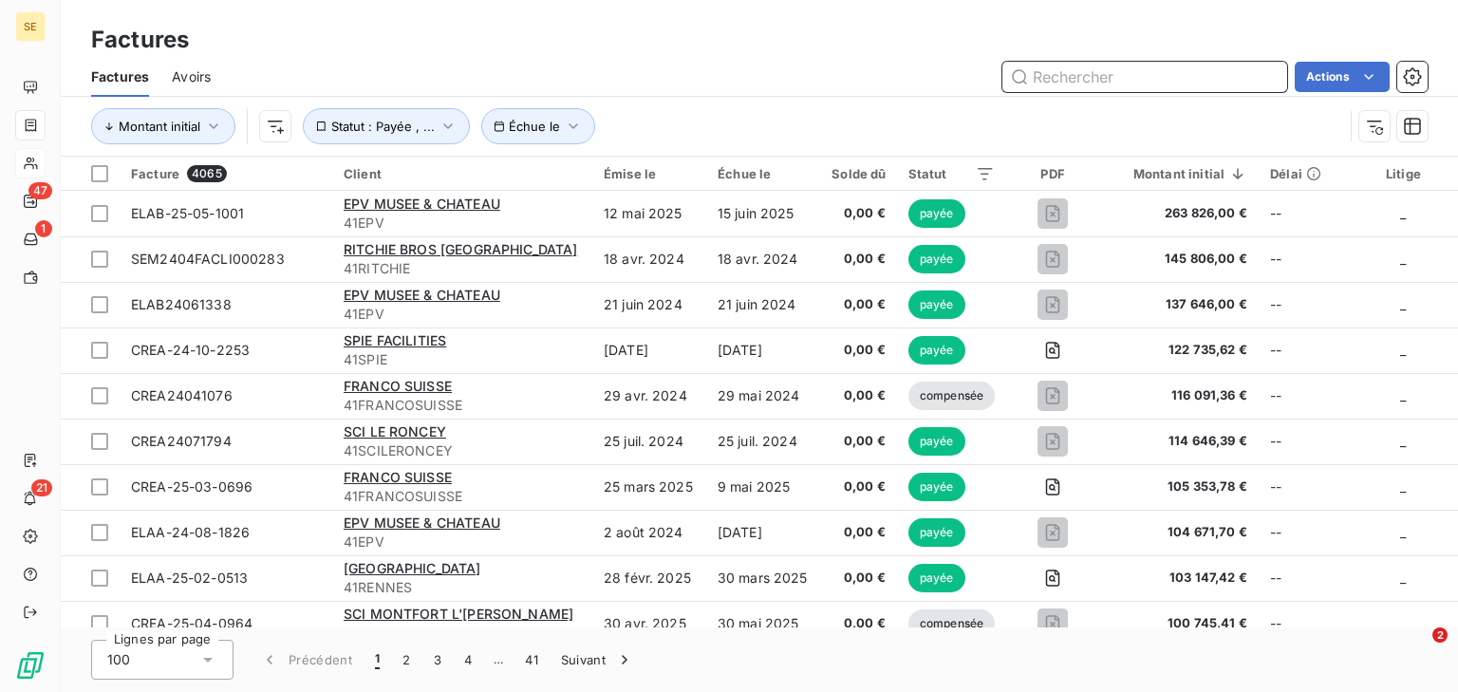
click at [1159, 78] on input "text" at bounding box center [1144, 77] width 285 height 30
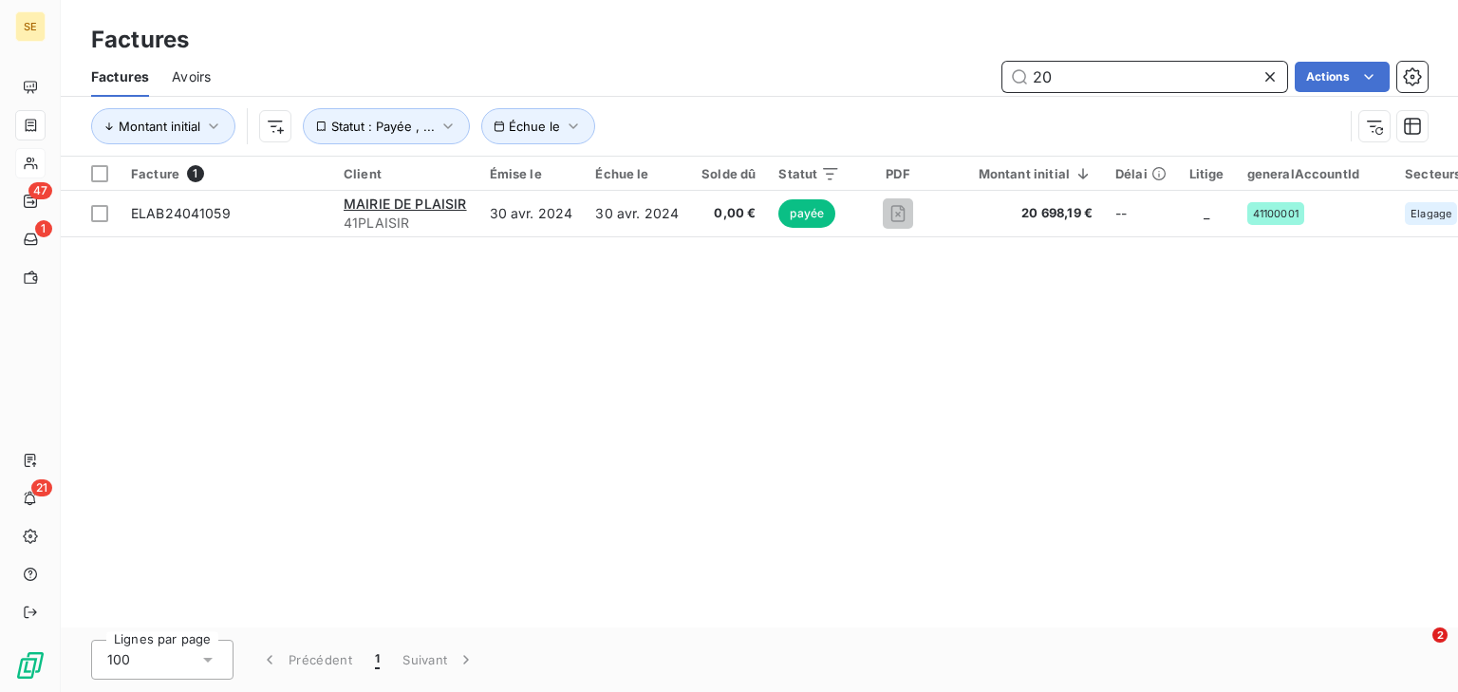
type input "2"
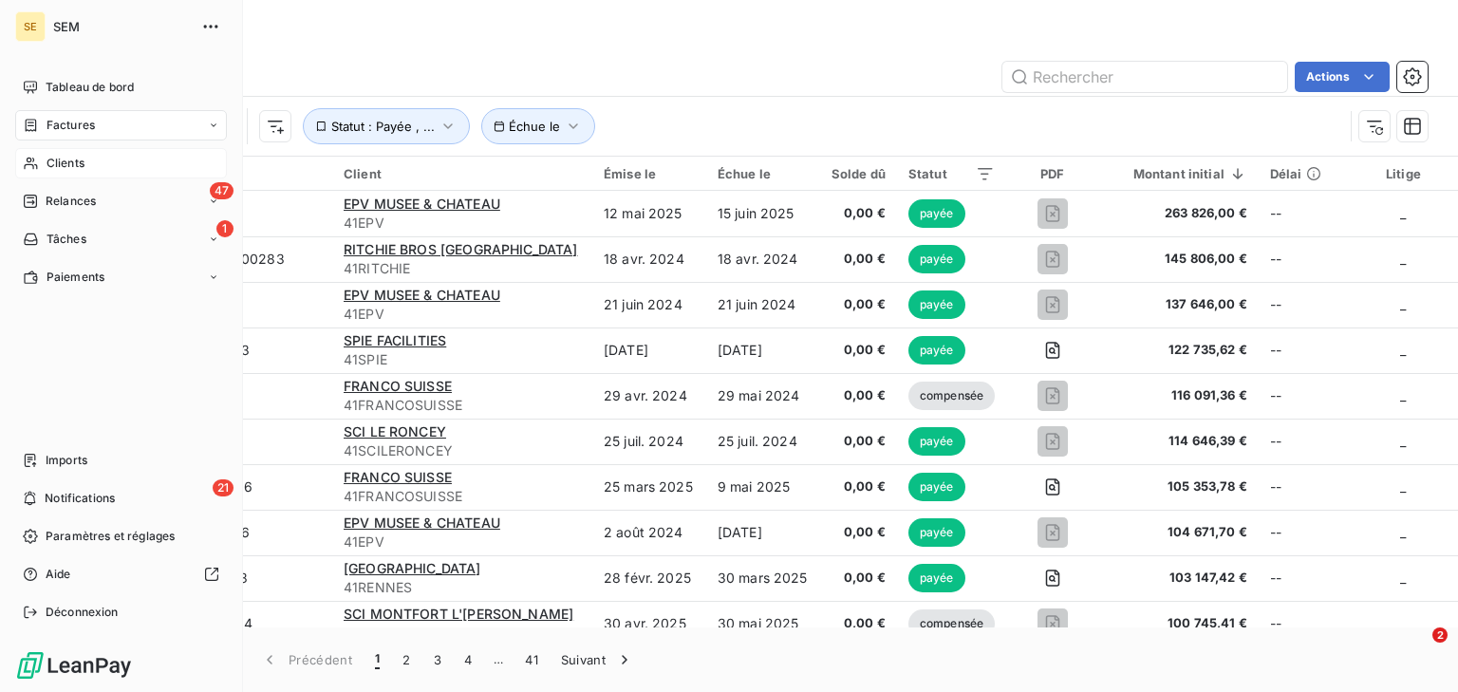
click at [74, 162] on span "Clients" at bounding box center [66, 163] width 38 height 17
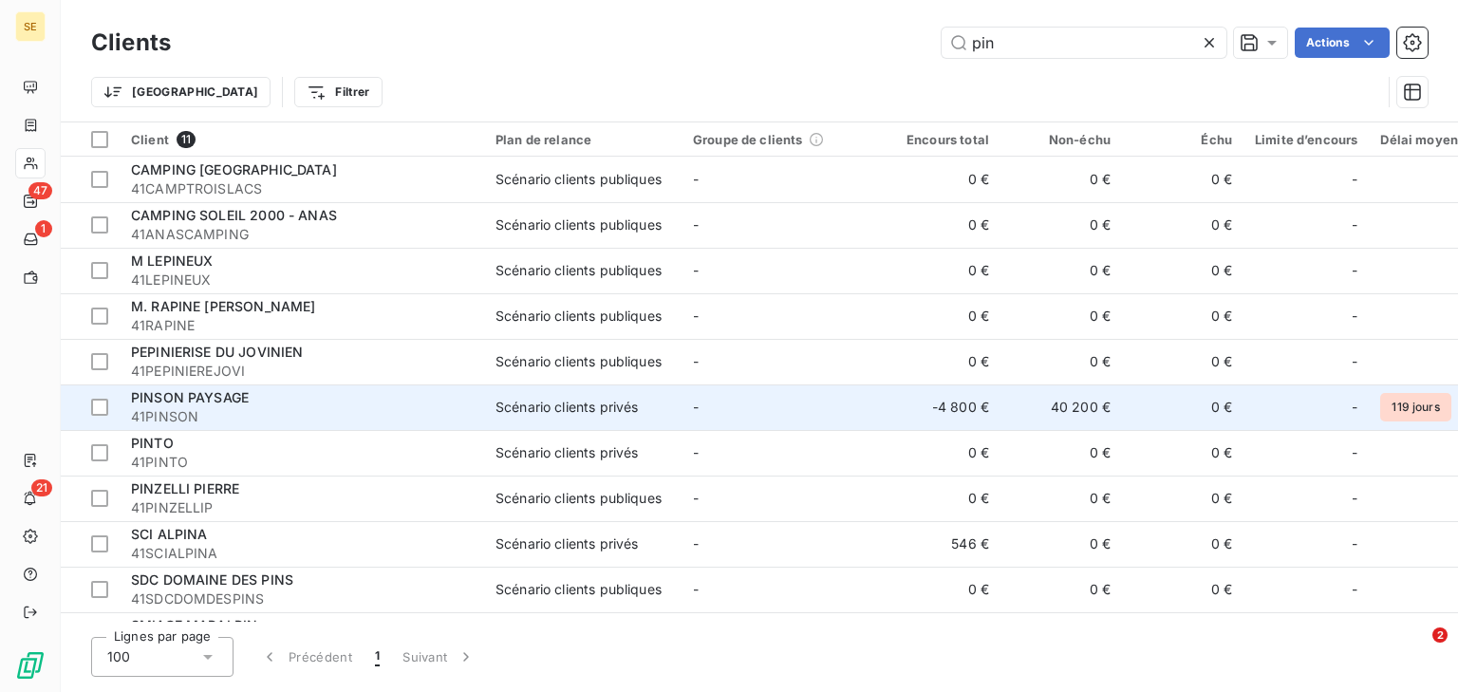
click at [532, 401] on div "Scénario clients privés" at bounding box center [566, 407] width 142 height 19
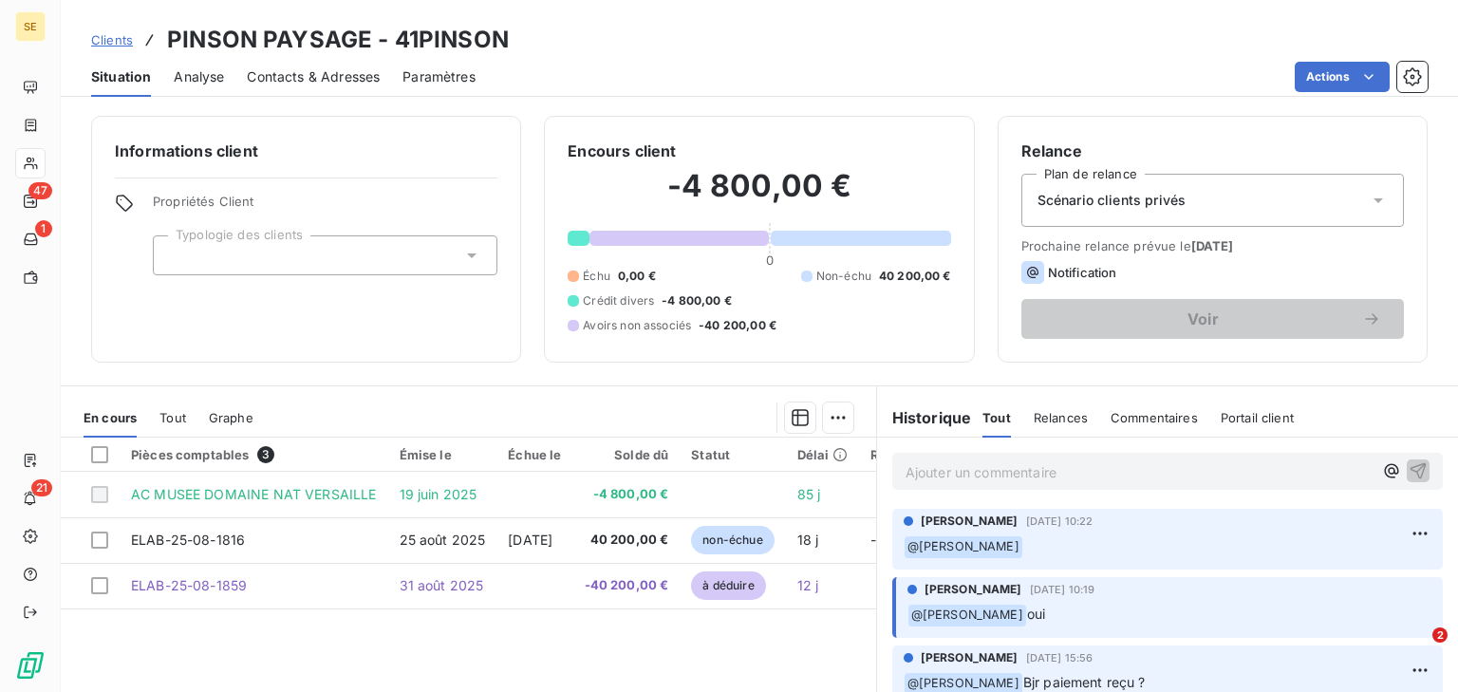
click at [177, 417] on span "Tout" at bounding box center [172, 417] width 27 height 15
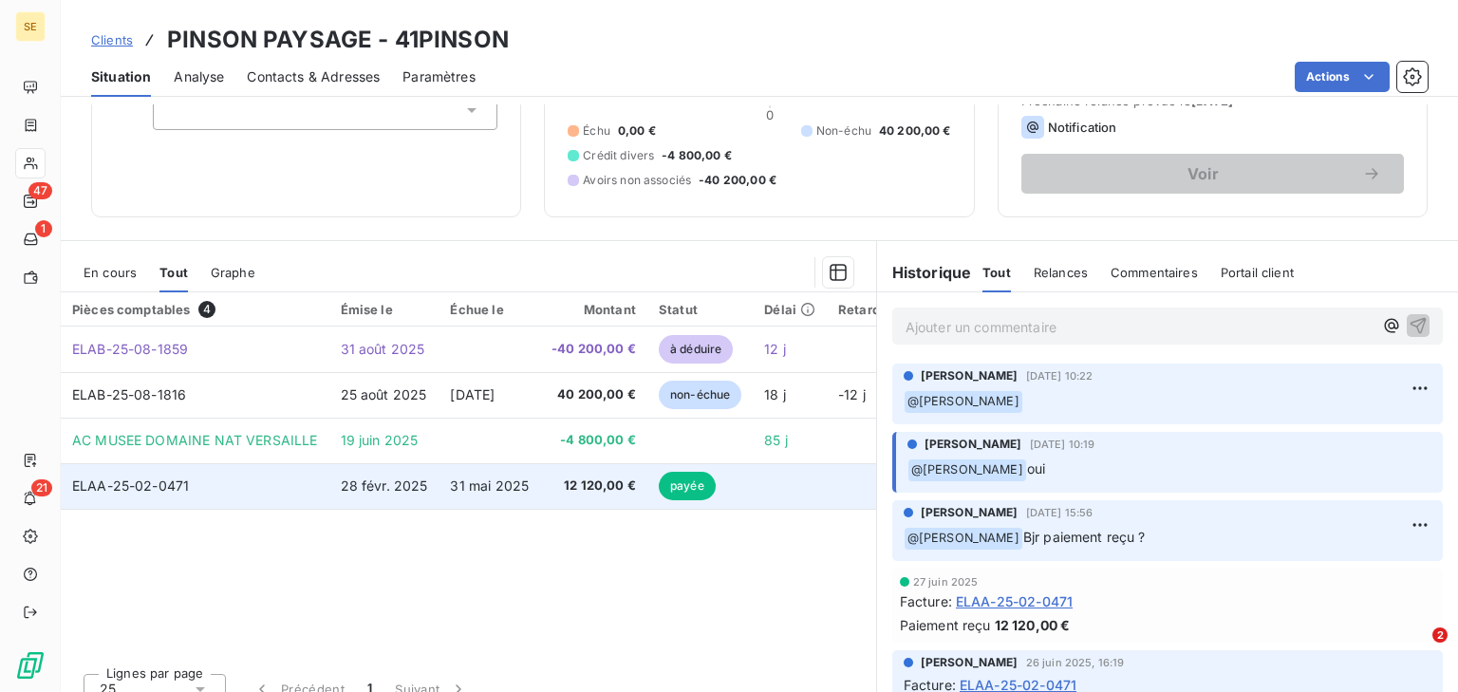
scroll to position [152, 0]
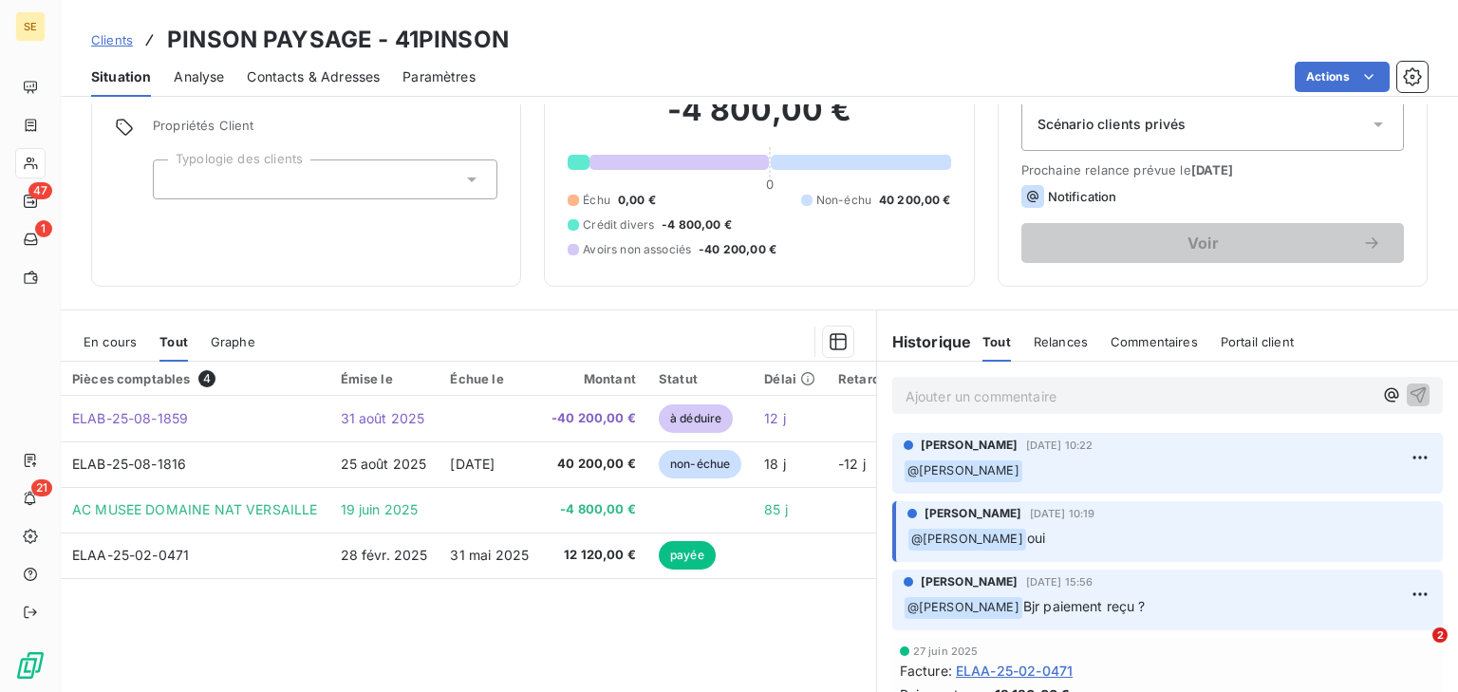
click at [104, 338] on span "En cours" at bounding box center [110, 341] width 53 height 15
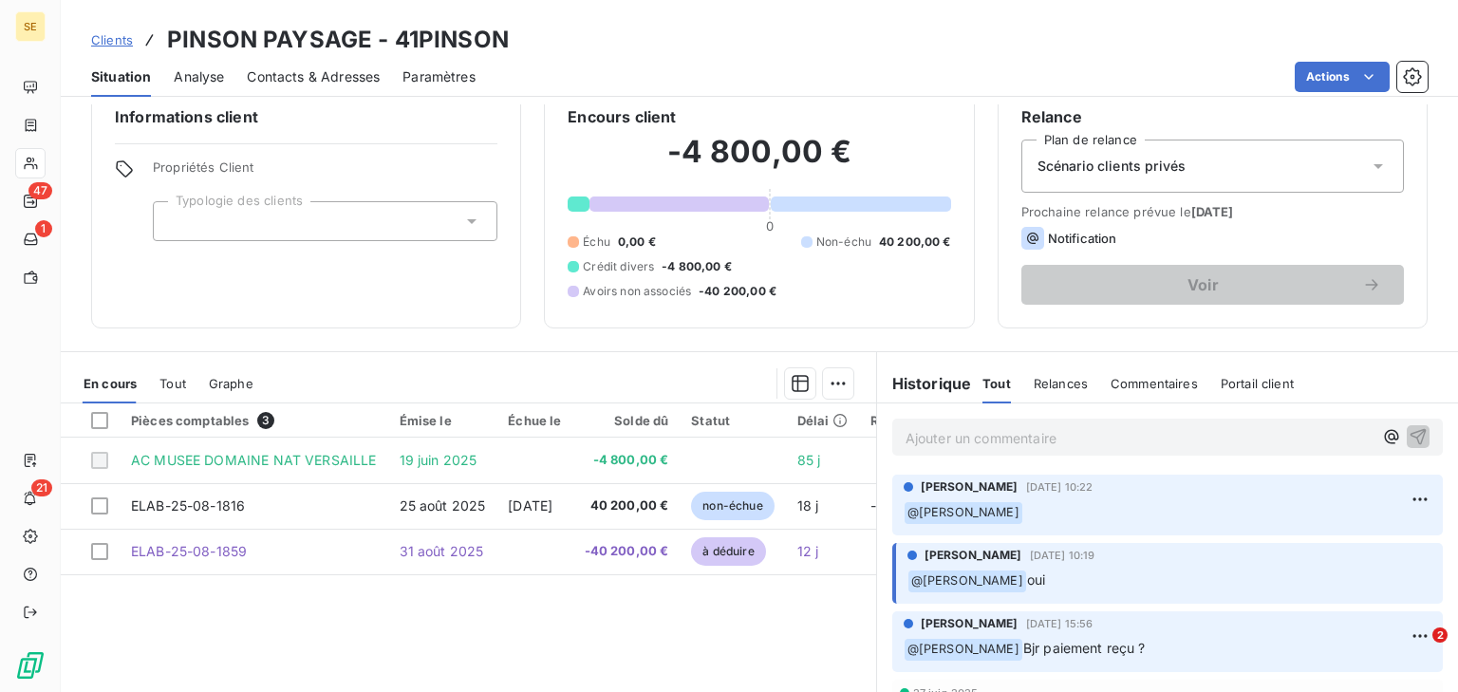
scroll to position [0, 0]
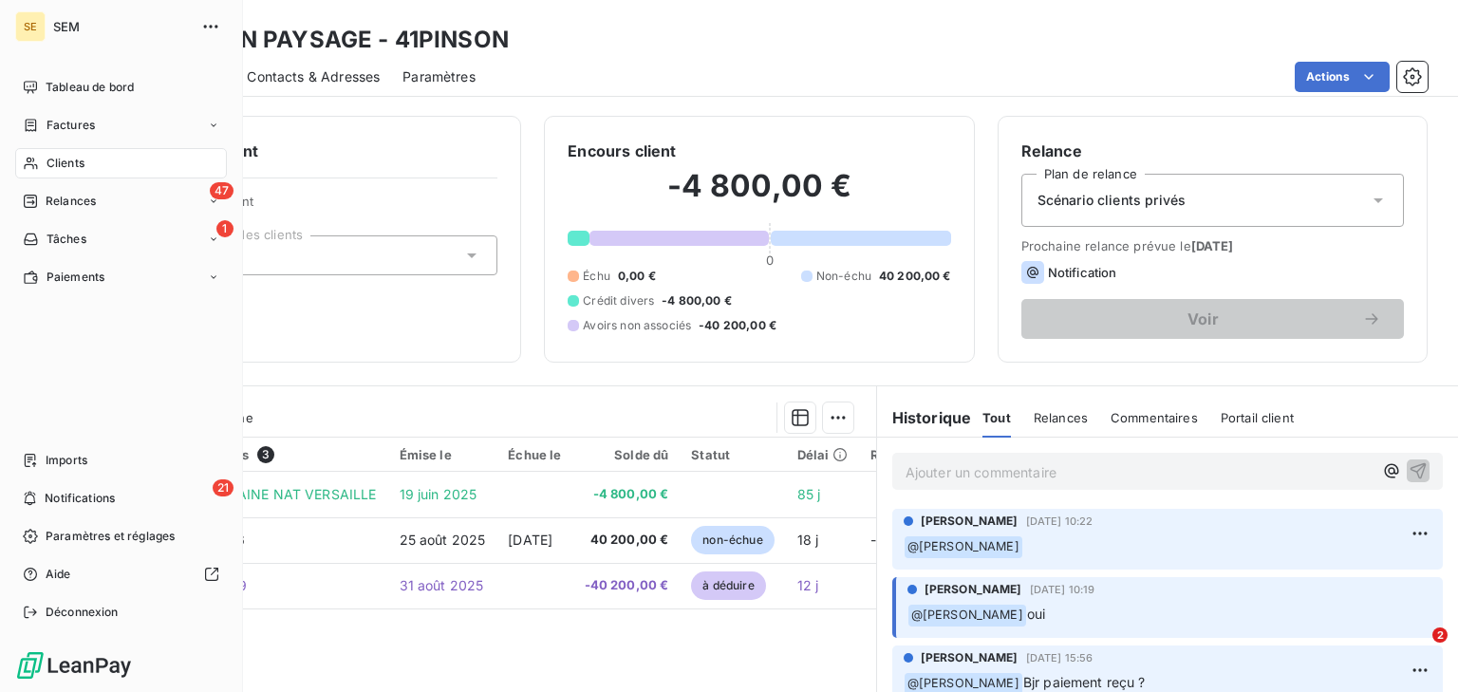
click at [61, 172] on div "Clients" at bounding box center [121, 163] width 212 height 30
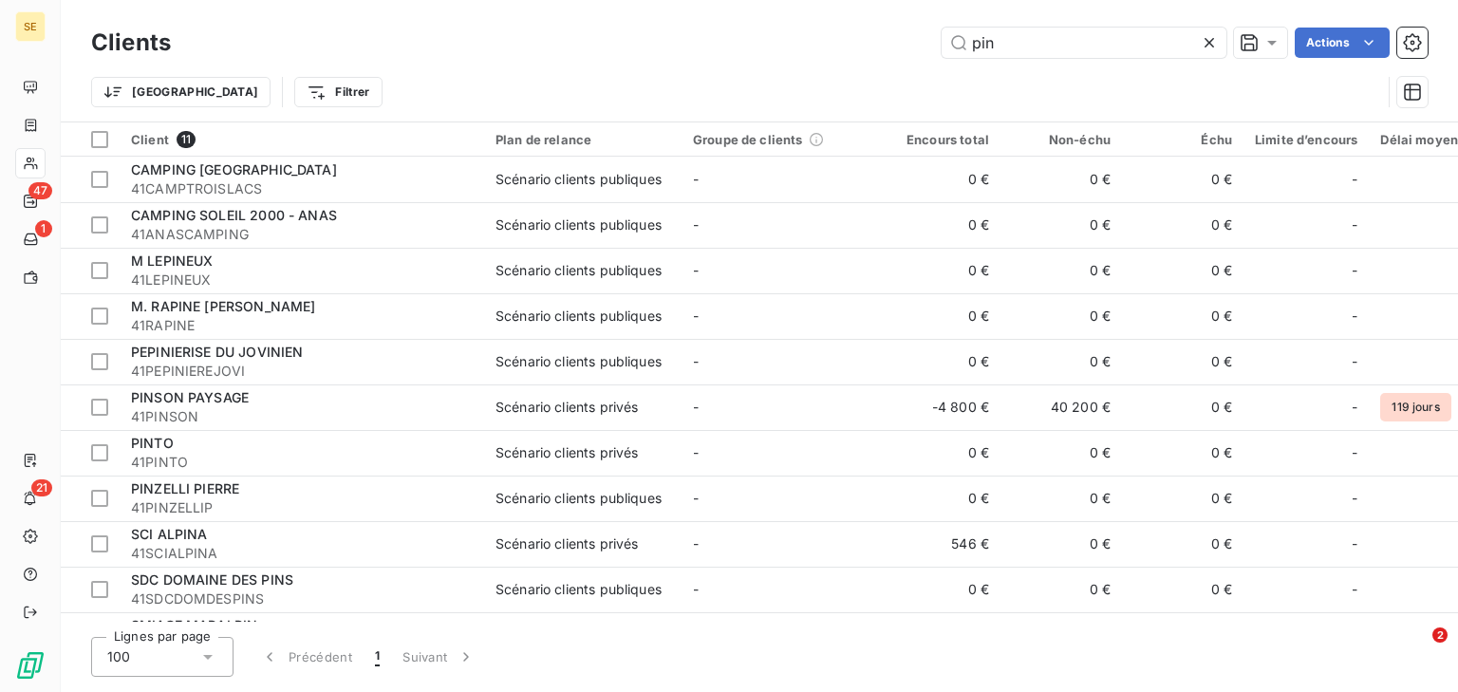
click at [1210, 47] on icon at bounding box center [1209, 42] width 19 height 19
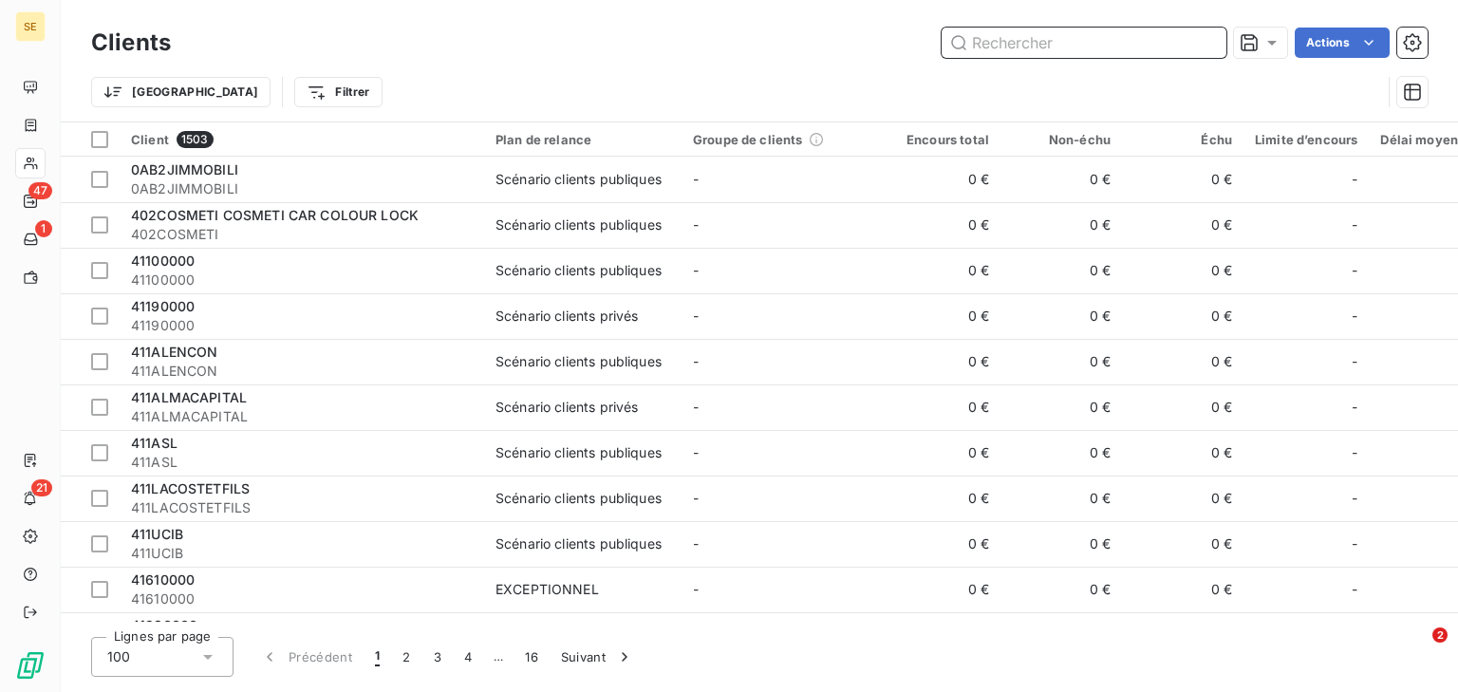
click at [991, 47] on input "text" at bounding box center [1084, 43] width 285 height 30
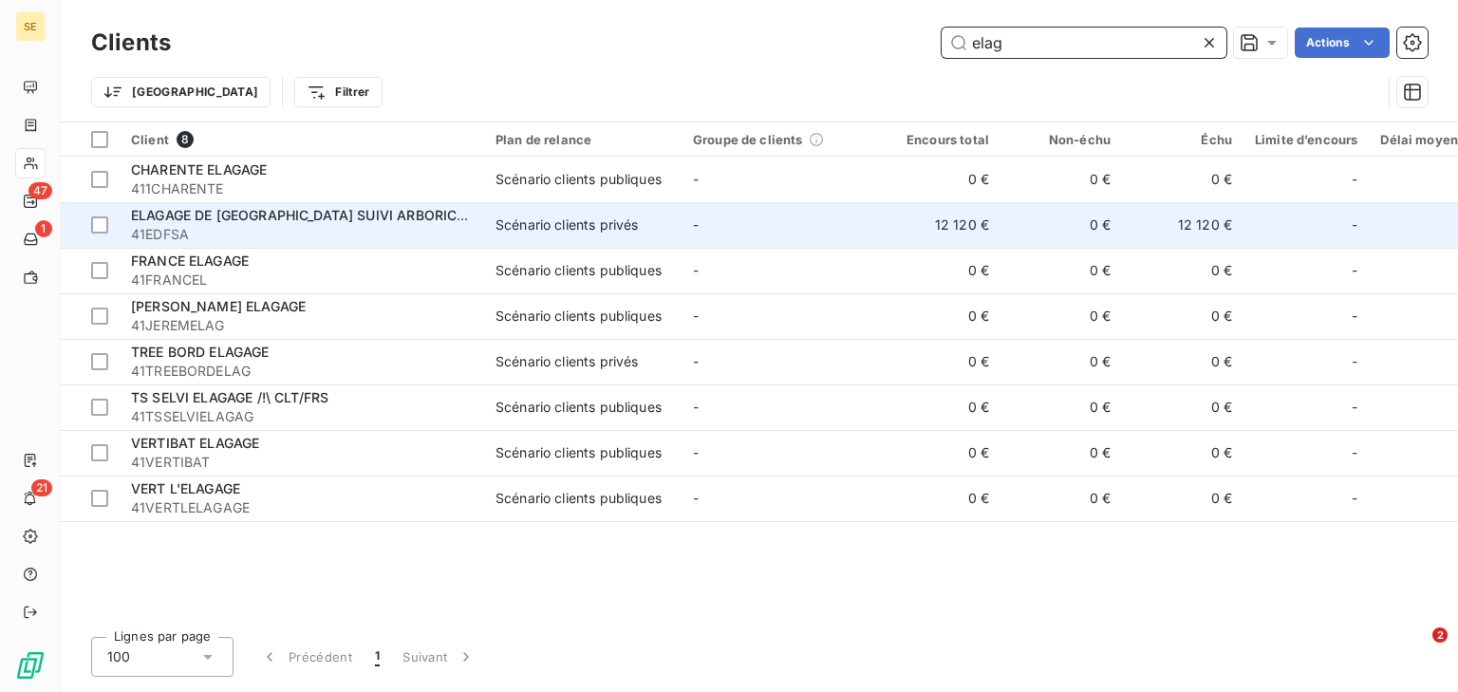
type input "elag"
click at [320, 234] on span "41EDFSA" at bounding box center [302, 234] width 342 height 19
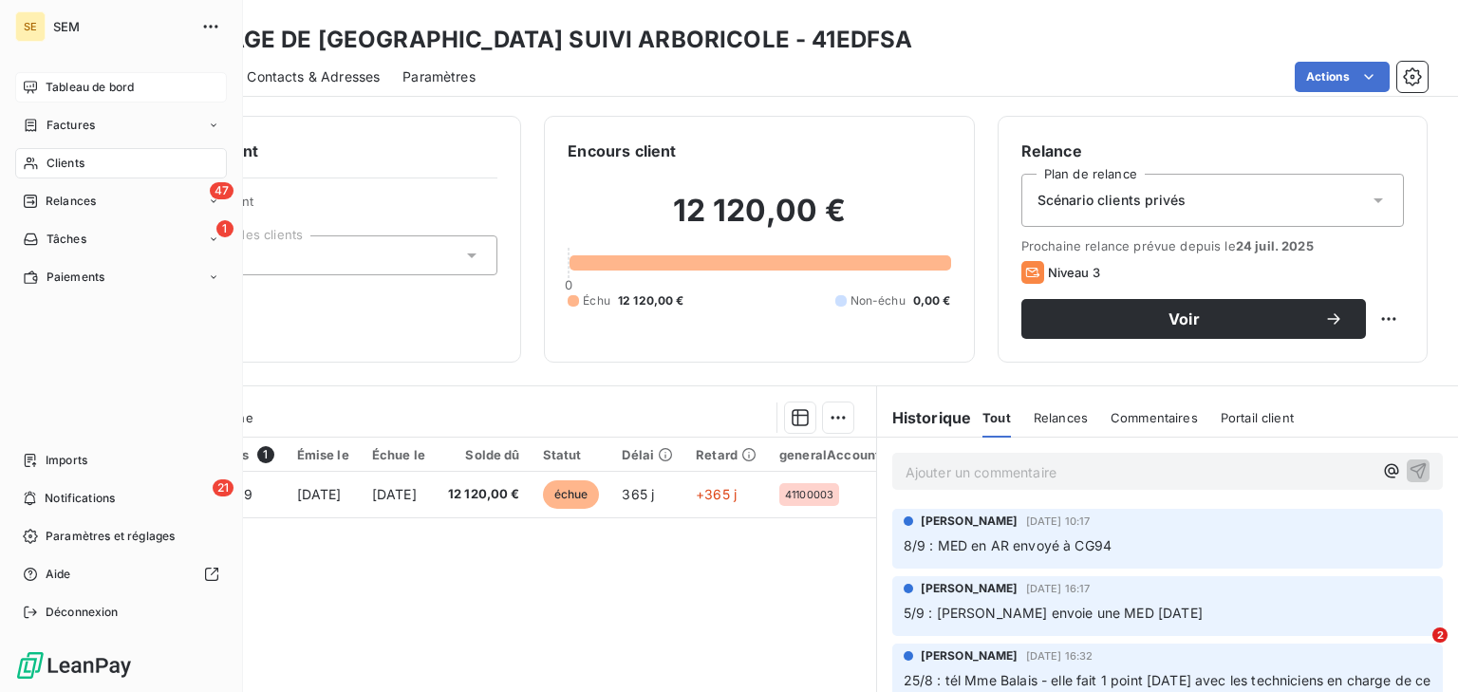
click at [33, 90] on icon at bounding box center [30, 87] width 13 height 12
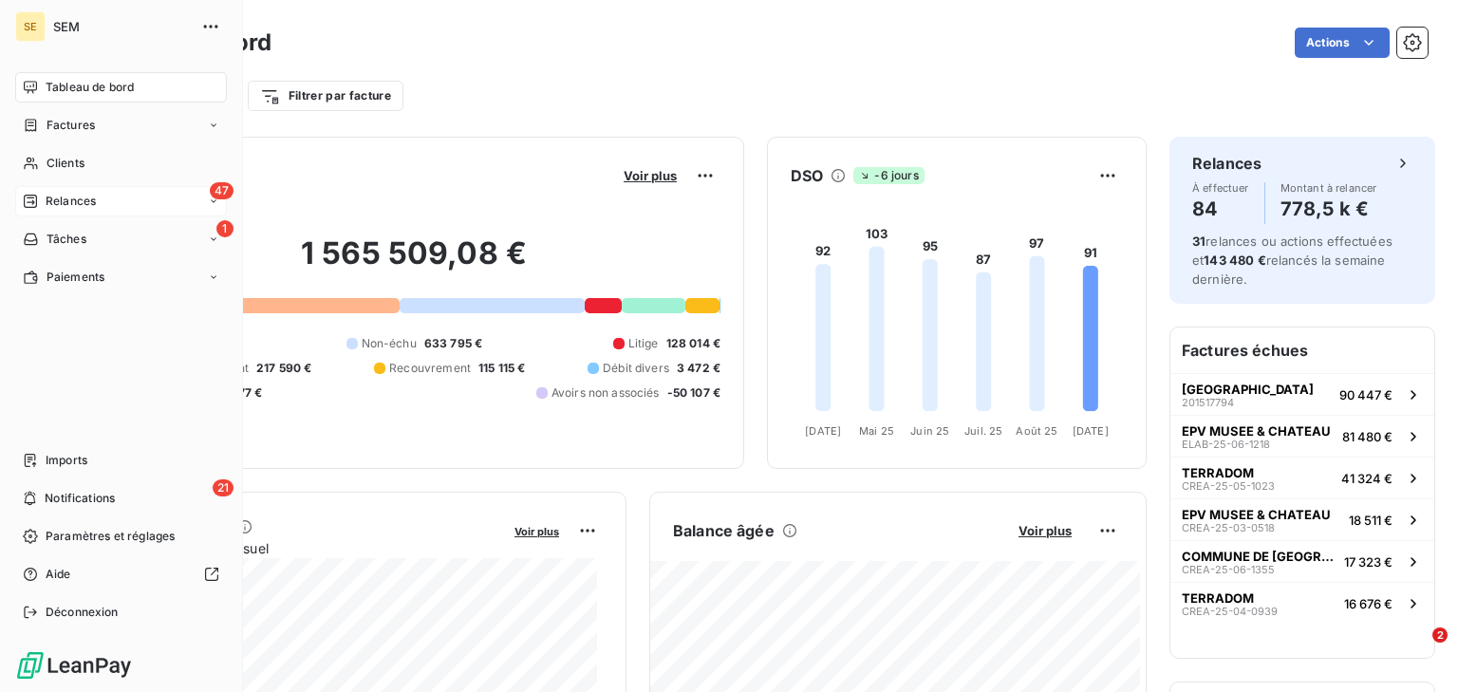
drag, startPoint x: 71, startPoint y: 196, endPoint x: 91, endPoint y: 196, distance: 20.0
click at [72, 196] on span "Relances" at bounding box center [71, 201] width 50 height 17
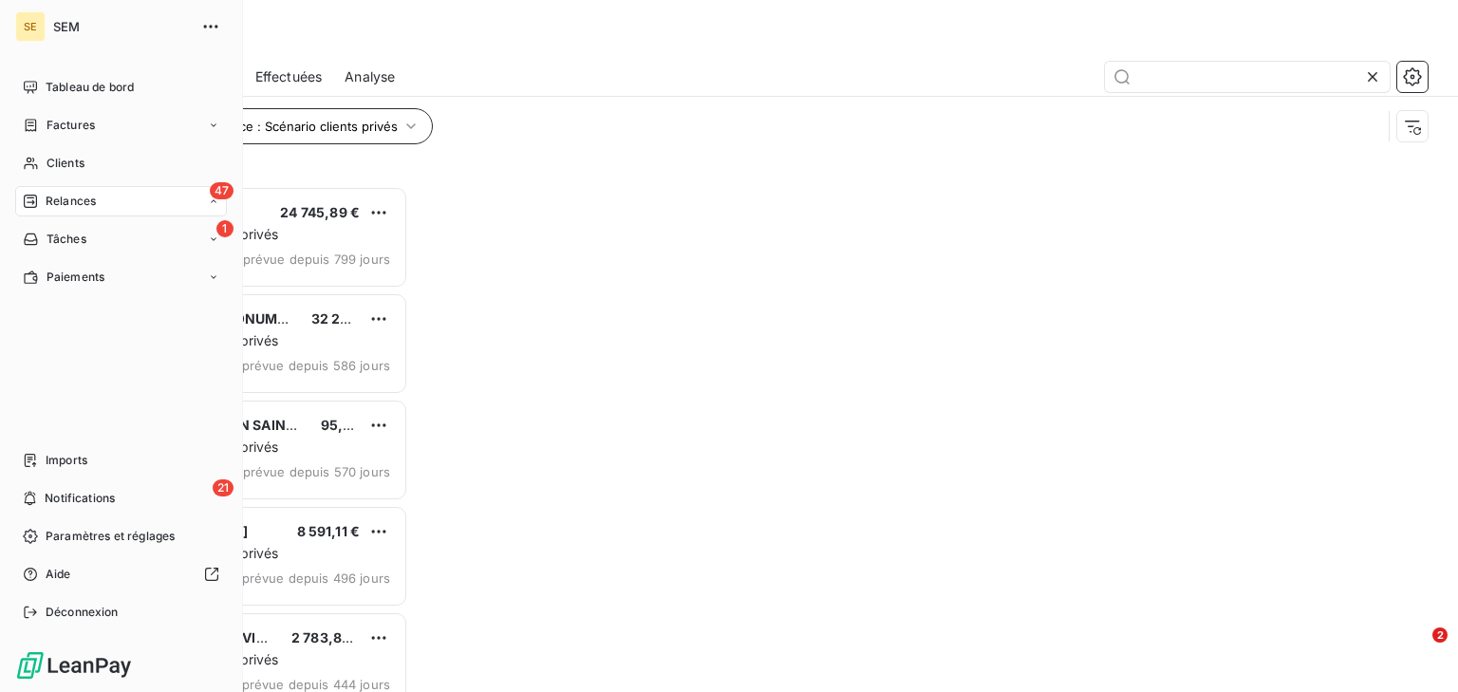
scroll to position [494, 305]
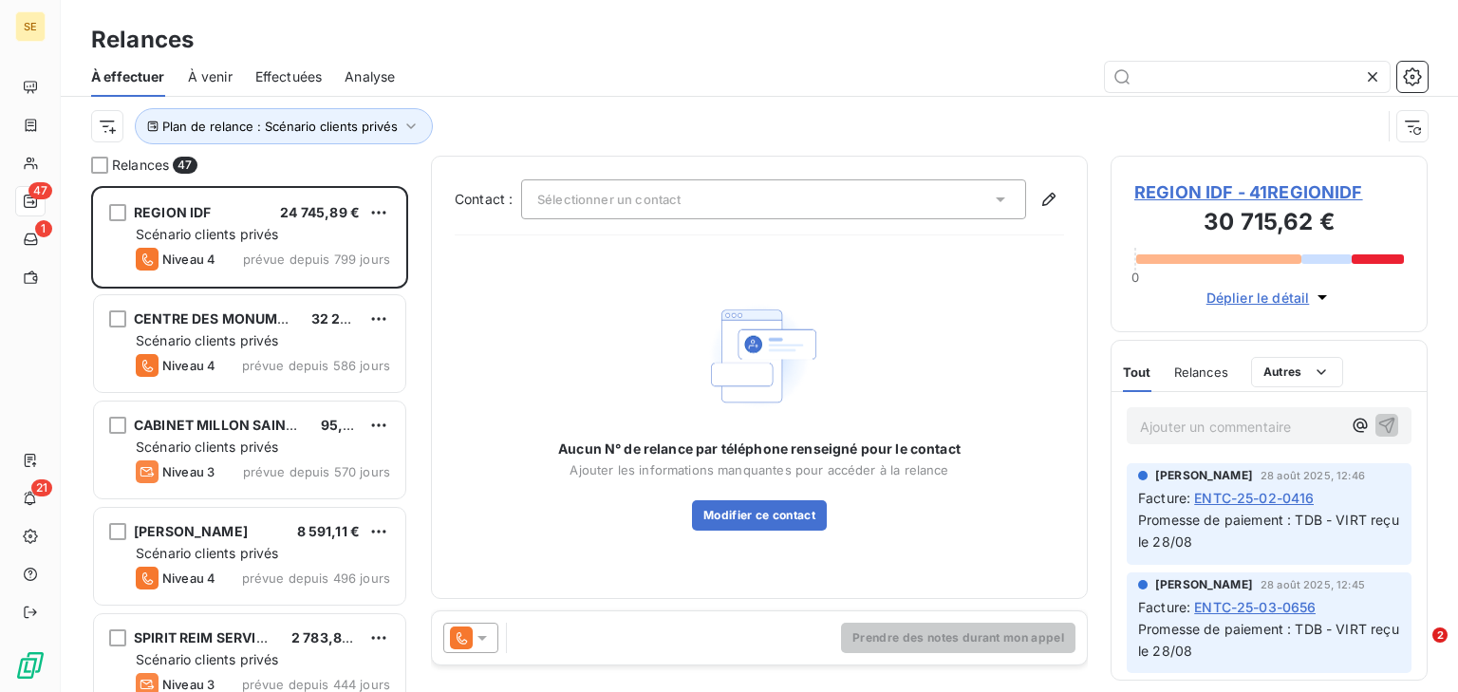
click at [306, 76] on span "Effectuées" at bounding box center [288, 76] width 67 height 19
